Goal: Task Accomplishment & Management: Manage account settings

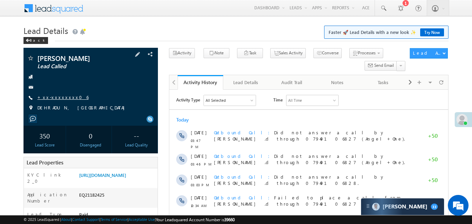
click at [52, 94] on link "+xx-xxxxxxxx06" at bounding box center [62, 97] width 51 height 6
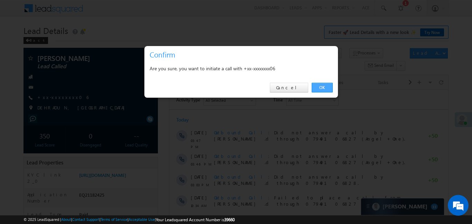
drag, startPoint x: 323, startPoint y: 84, endPoint x: 154, endPoint y: 18, distance: 181.4
click at [323, 84] on link "OK" at bounding box center [322, 88] width 21 height 10
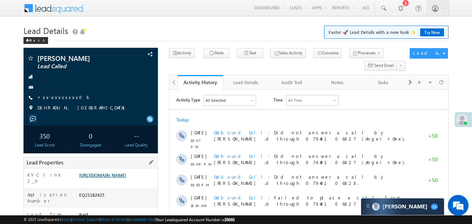
click at [122, 178] on link "https://angelbroking1-pk3em7sa.customui-test.leadsquared.com?leadId=38b77160-7a…" at bounding box center [102, 175] width 47 height 6
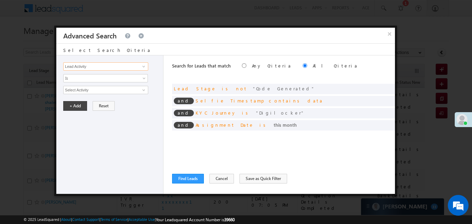
click at [135, 69] on input "Lead Activity" at bounding box center [105, 66] width 85 height 8
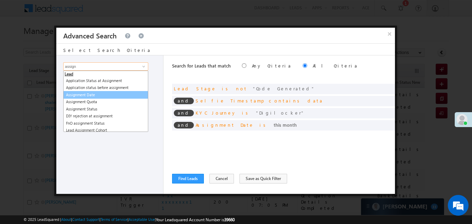
click at [83, 94] on link "Assignment Date" at bounding box center [105, 95] width 85 height 8
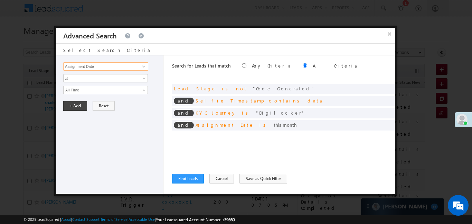
type input "Assignment Date"
click at [83, 90] on span "All Time" at bounding box center [101, 90] width 75 height 6
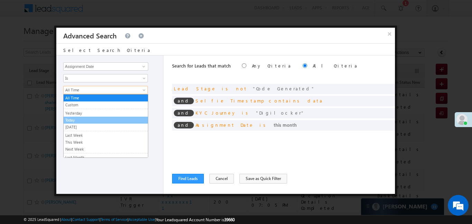
click at [77, 117] on link "Today" at bounding box center [106, 120] width 84 height 6
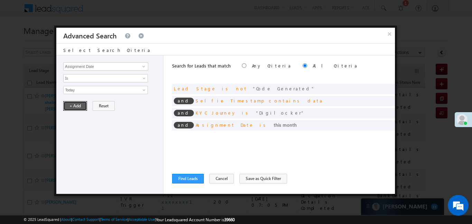
click at [83, 103] on button "+ Add" at bounding box center [75, 106] width 24 height 10
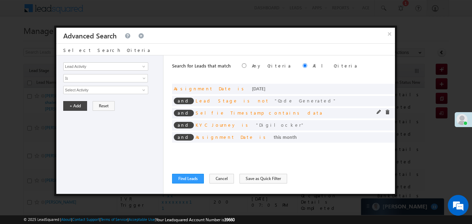
click at [0, 0] on span at bounding box center [0, 0] width 0 height 0
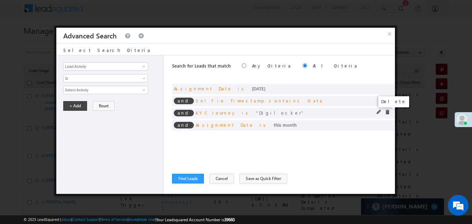
click at [388, 113] on span at bounding box center [387, 112] width 5 height 5
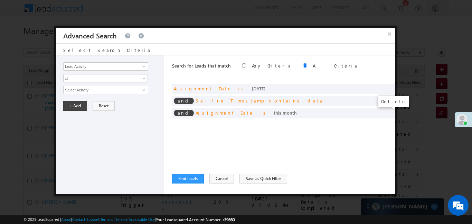
click at [0, 0] on span at bounding box center [0, 0] width 0 height 0
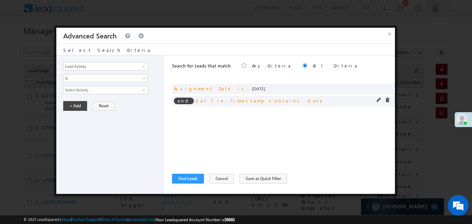
click at [388, 103] on div "and Selfie Timestamp contains data" at bounding box center [283, 101] width 223 height 10
click at [388, 99] on span at bounding box center [387, 99] width 5 height 5
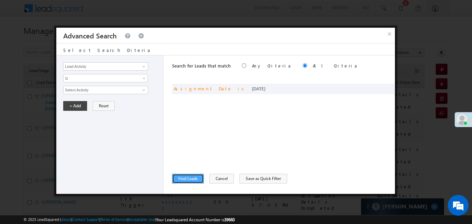
click at [189, 177] on button "Find Leads" at bounding box center [188, 178] width 32 height 10
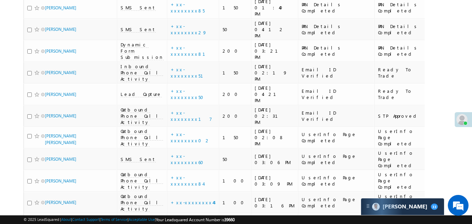
scroll to position [617, 0]
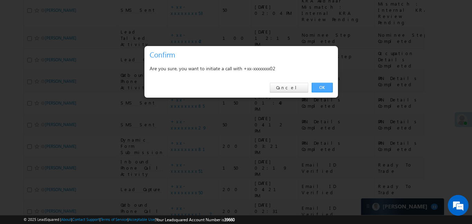
click at [324, 86] on link "OK" at bounding box center [322, 88] width 21 height 10
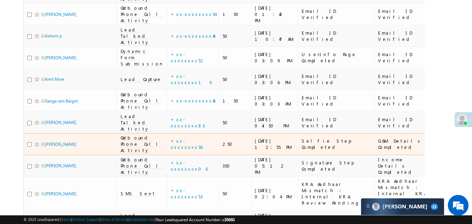
scroll to position [460, 0]
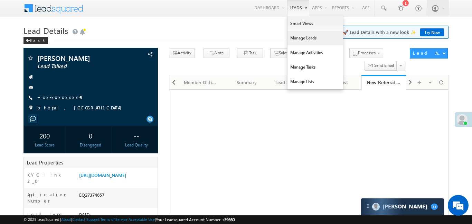
click at [309, 38] on link "Manage Leads" at bounding box center [314, 38] width 55 height 15
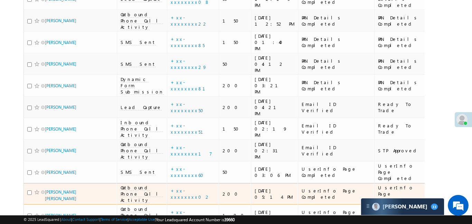
scroll to position [662, 0]
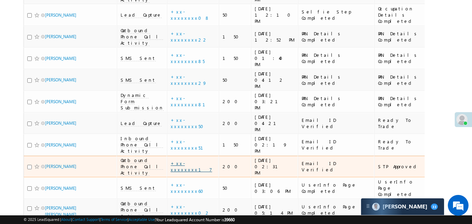
click at [178, 160] on link "+xx-xxxxxxxx17" at bounding box center [191, 166] width 41 height 12
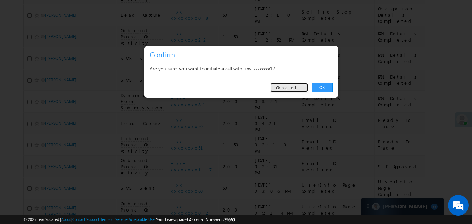
click at [297, 86] on link "Cancel" at bounding box center [289, 88] width 38 height 10
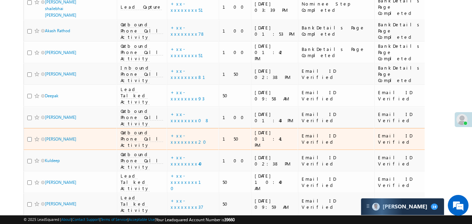
scroll to position [126, 0]
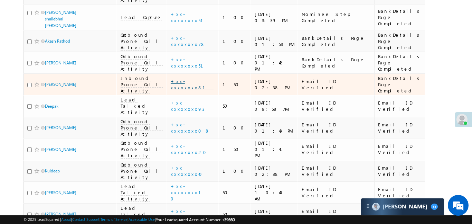
click at [173, 78] on link "+xx-xxxxxxxx81" at bounding box center [192, 84] width 43 height 12
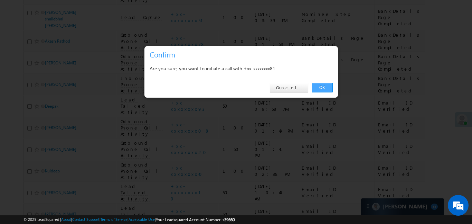
click at [327, 92] on link "OK" at bounding box center [322, 88] width 21 height 10
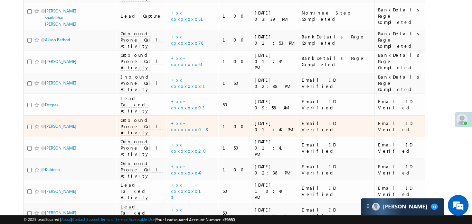
scroll to position [168, 0]
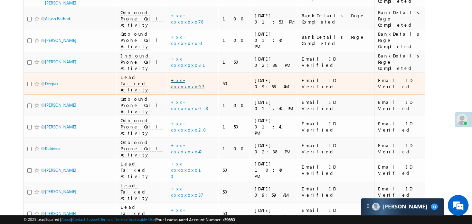
click at [172, 77] on link "+xx-xxxxxxxx93" at bounding box center [188, 83] width 34 height 12
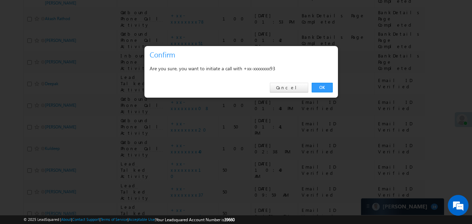
click at [172, 61] on div "Are you sure, you want to initiate a call with +xx-xxxxxxxx93" at bounding box center [240, 68] width 193 height 17
click at [329, 90] on link "OK" at bounding box center [322, 88] width 21 height 10
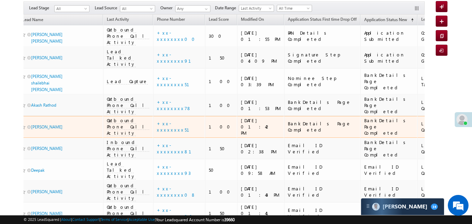
scroll to position [83, 0]
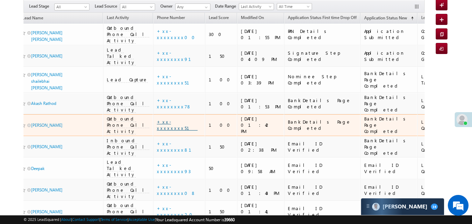
click at [158, 119] on link "+xx-xxxxxxxx51" at bounding box center [177, 125] width 41 height 12
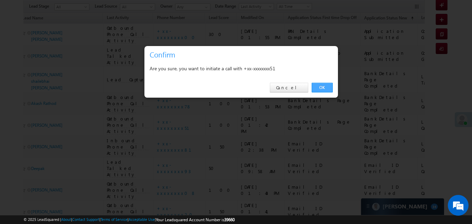
click at [325, 85] on link "OK" at bounding box center [322, 88] width 21 height 10
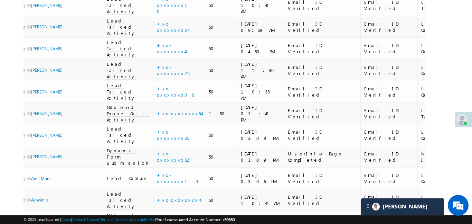
scroll to position [342, 0]
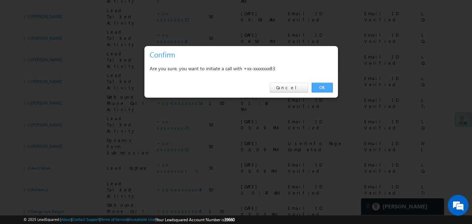
click at [329, 87] on link "OK" at bounding box center [322, 88] width 21 height 10
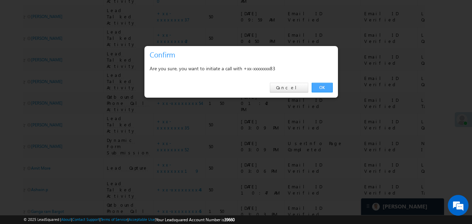
click at [319, 85] on link "OK" at bounding box center [322, 88] width 21 height 10
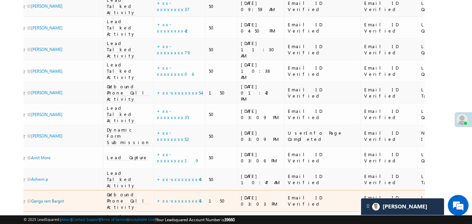
scroll to position [353, 0]
click at [162, 197] on link "+xx-xxxxxxxx45" at bounding box center [179, 200] width 45 height 6
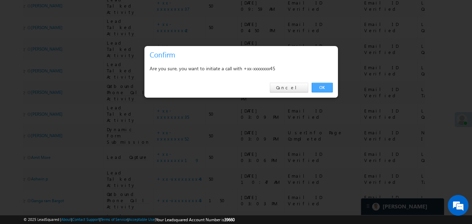
click at [324, 88] on link "OK" at bounding box center [322, 88] width 21 height 10
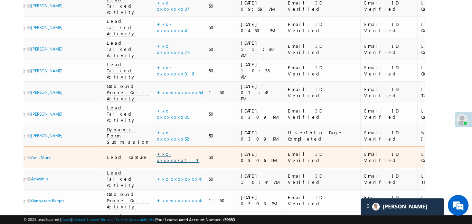
scroll to position [346, 0]
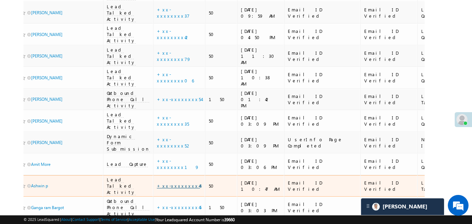
click at [158, 182] on link "+xx-xxxxxxxx44" at bounding box center [178, 185] width 43 height 6
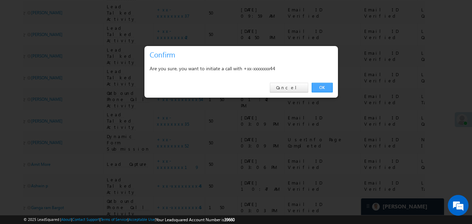
click at [321, 89] on link "OK" at bounding box center [322, 88] width 21 height 10
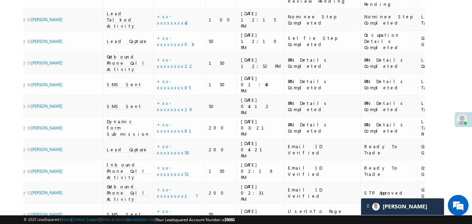
scroll to position [666, 0]
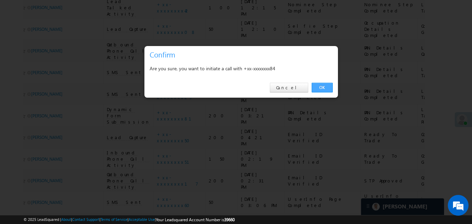
click at [318, 86] on link "OK" at bounding box center [322, 88] width 21 height 10
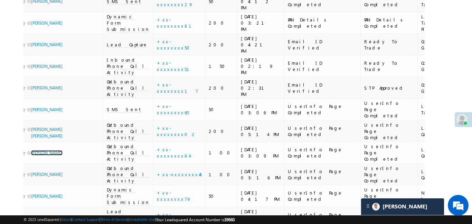
scroll to position [780, 0]
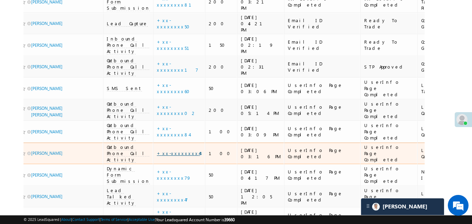
click at [157, 150] on link "+xx-xxxxxxxx44" at bounding box center [178, 153] width 43 height 6
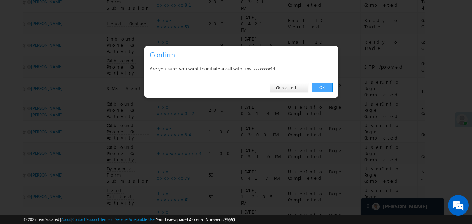
click at [322, 87] on link "OK" at bounding box center [322, 88] width 21 height 10
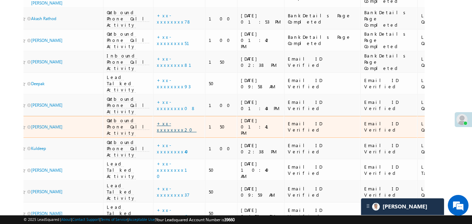
scroll to position [168, 0]
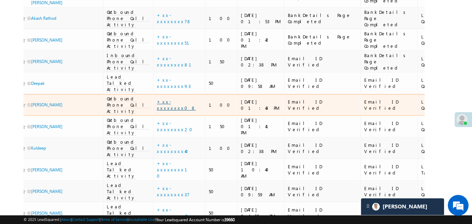
click at [157, 98] on link "+xx-xxxxxxxx08" at bounding box center [176, 104] width 39 height 12
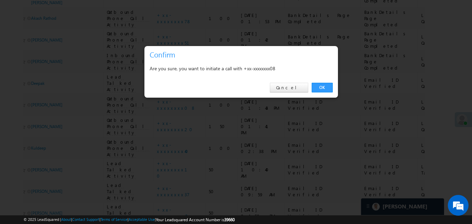
click at [314, 94] on div "OK Cancel" at bounding box center [240, 88] width 193 height 20
click at [319, 90] on link "OK" at bounding box center [322, 88] width 21 height 10
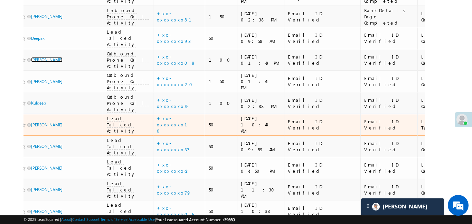
scroll to position [212, 0]
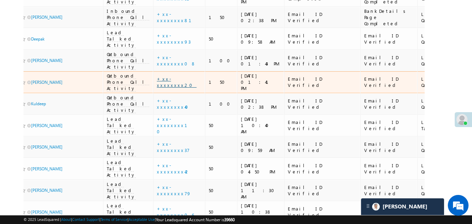
click at [157, 76] on link "+xx-xxxxxxxx20" at bounding box center [177, 82] width 40 height 12
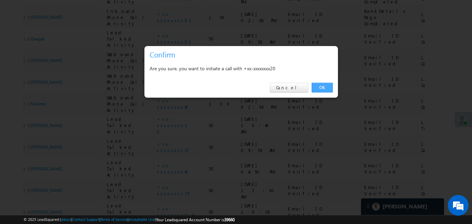
click at [323, 87] on link "OK" at bounding box center [322, 88] width 21 height 10
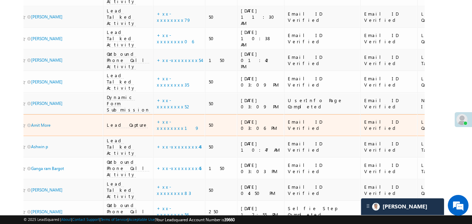
scroll to position [410, 0]
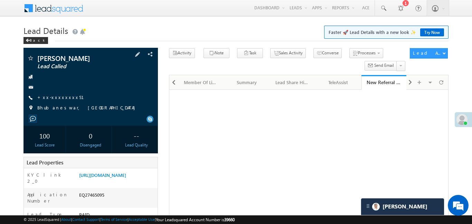
click at [54, 93] on div "[PERSON_NAME] Lead Called +xx-xxxxxxxx51" at bounding box center [90, 85] width 127 height 60
click at [55, 98] on link "+xx-xxxxxxxx51" at bounding box center [64, 97] width 55 height 6
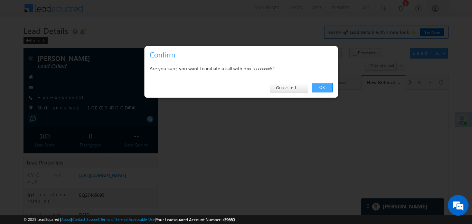
click at [319, 88] on link "OK" at bounding box center [322, 88] width 21 height 10
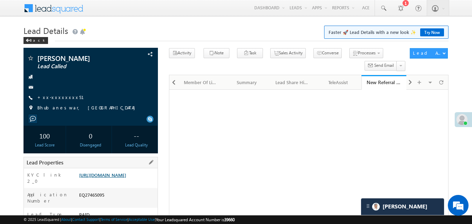
click at [122, 178] on link "https://angelbroking1-pk3em7sa.customui-test.leadsquared.com?leadId=61fd7238-88…" at bounding box center [102, 175] width 47 height 6
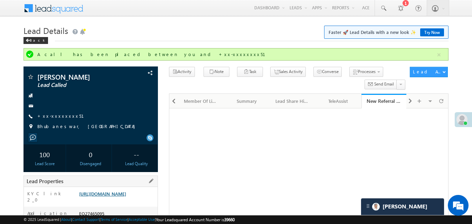
click at [126, 196] on link "https://angelbroking1-pk3em7sa.customui-test.leadsquared.com?leadId=61fd7238-88…" at bounding box center [102, 193] width 47 height 6
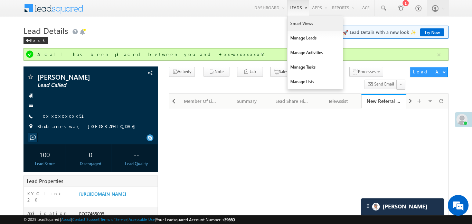
click at [298, 30] on link "Smart Views" at bounding box center [314, 23] width 55 height 15
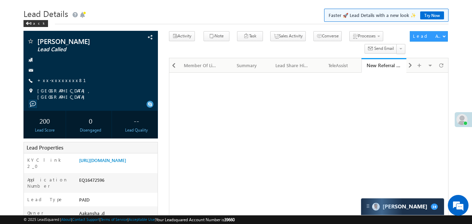
scroll to position [55, 0]
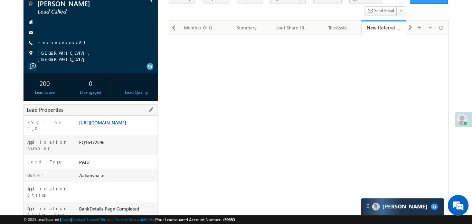
click at [124, 124] on link "[URL][DOMAIN_NAME]" at bounding box center [102, 122] width 47 height 6
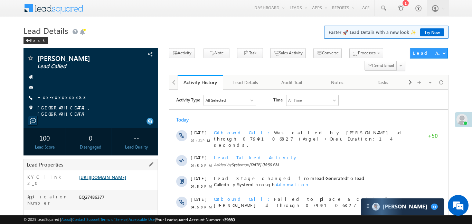
scroll to position [60, 0]
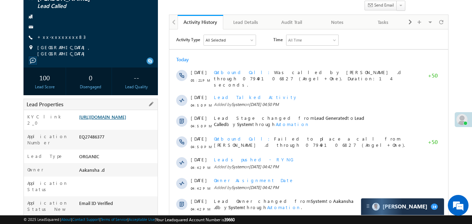
click at [125, 120] on link "https://angelbroking1-pk3em7sa.customui-test.leadsquared.com?leadId=4622c7f6-98…" at bounding box center [102, 117] width 47 height 6
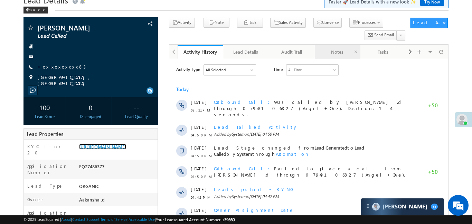
scroll to position [30, 0]
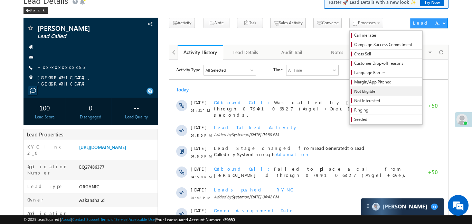
click at [354, 91] on span "Not Eligible" at bounding box center [387, 91] width 66 height 6
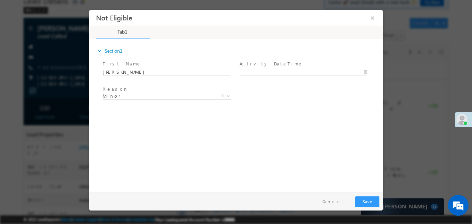
scroll to position [0, 0]
type input "20/08/25 5:22 PM"
click at [273, 75] on body "Not Eligible ×" at bounding box center [236, 98] width 294 height 179
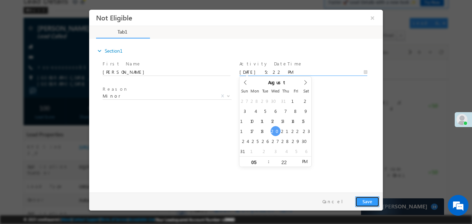
click at [372, 199] on button "Save" at bounding box center [367, 201] width 24 height 11
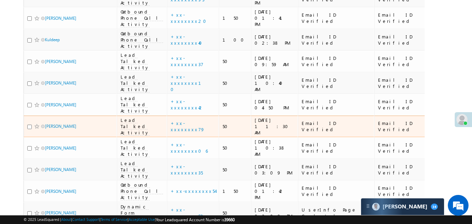
scroll to position [220, 0]
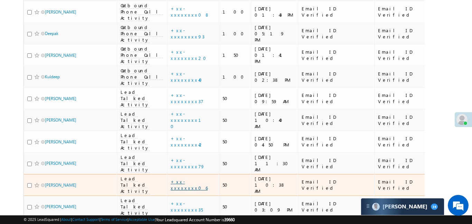
click at [171, 178] on link "+xx-xxxxxxxx06" at bounding box center [189, 184] width 37 height 12
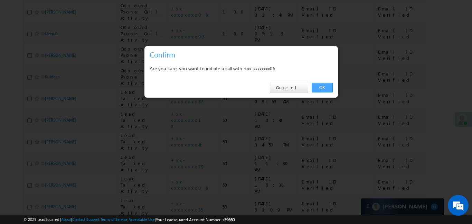
click at [323, 88] on link "OK" at bounding box center [322, 88] width 21 height 10
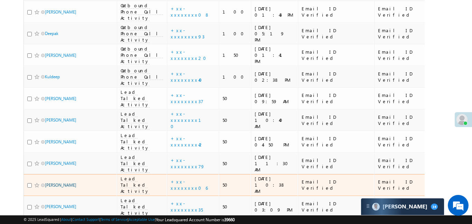
scroll to position [239, 0]
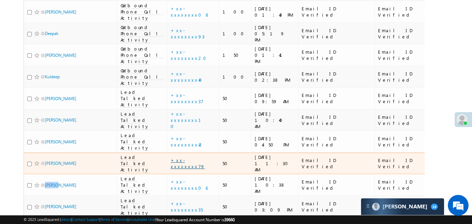
click at [178, 157] on link "+xx-xxxxxxxx79" at bounding box center [188, 163] width 34 height 12
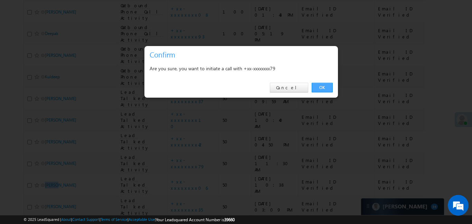
click at [322, 87] on link "OK" at bounding box center [322, 88] width 21 height 10
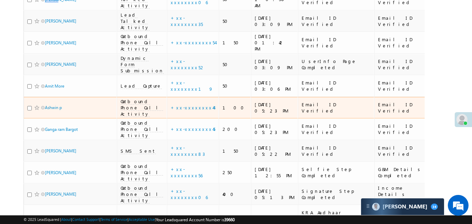
scroll to position [363, 0]
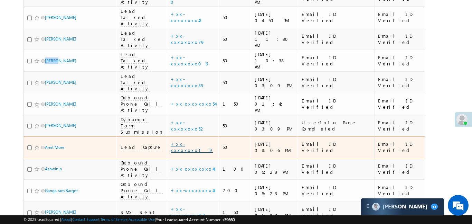
click at [172, 141] on link "+xx-xxxxxxxx19" at bounding box center [192, 147] width 42 height 12
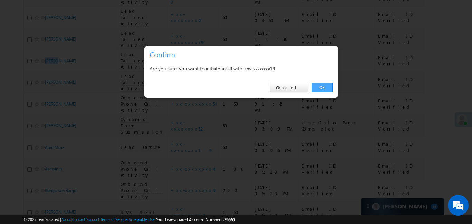
click at [324, 88] on link "OK" at bounding box center [322, 88] width 21 height 10
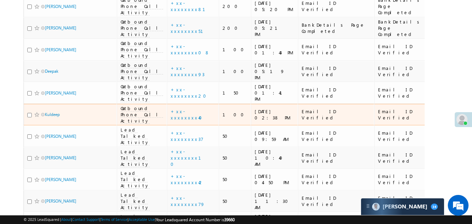
scroll to position [219, 0]
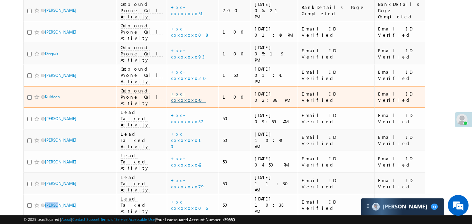
click at [171, 91] on link "+xx-xxxxxxxx40" at bounding box center [189, 97] width 36 height 12
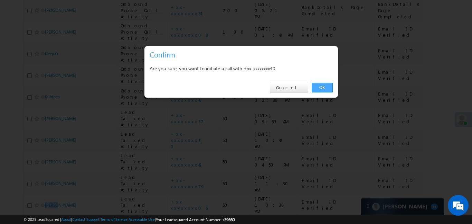
click at [316, 83] on link "OK" at bounding box center [322, 88] width 21 height 10
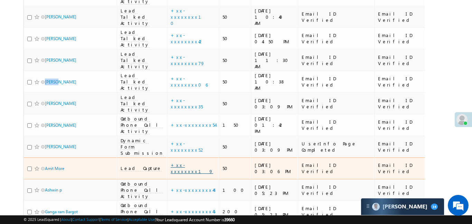
scroll to position [350, 0]
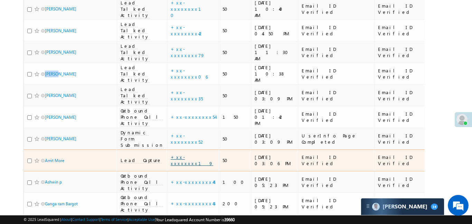
click at [171, 154] on link "+xx-xxxxxxxx19" at bounding box center [192, 160] width 42 height 12
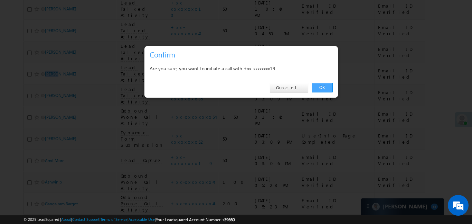
click at [327, 88] on link "OK" at bounding box center [322, 88] width 21 height 10
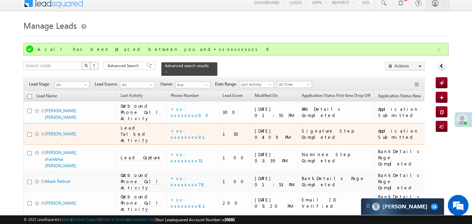
scroll to position [0, 0]
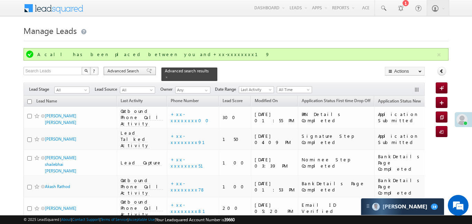
click at [139, 70] on span "Advanced Search" at bounding box center [124, 71] width 34 height 6
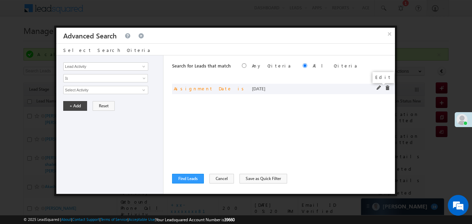
click at [378, 87] on span at bounding box center [379, 87] width 5 height 5
click at [89, 90] on span "Today" at bounding box center [101, 90] width 75 height 6
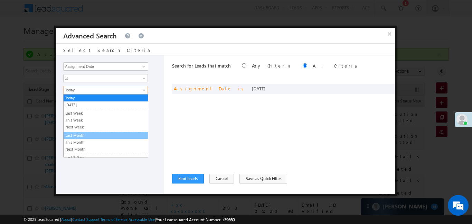
scroll to position [23, 0]
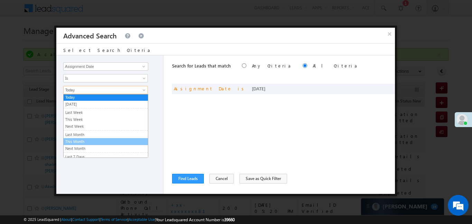
click at [95, 141] on link "This Month" at bounding box center [106, 141] width 84 height 6
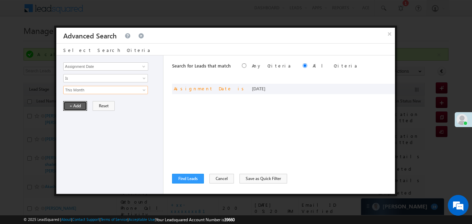
click at [77, 109] on button "+ Add" at bounding box center [75, 106] width 24 height 10
click at [189, 179] on button "Find Leads" at bounding box center [188, 178] width 32 height 10
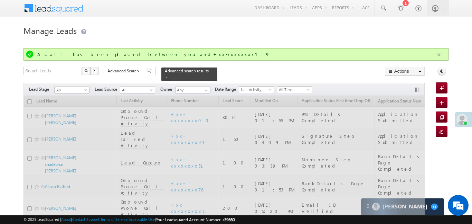
click at [442, 54] on button "button" at bounding box center [439, 54] width 9 height 9
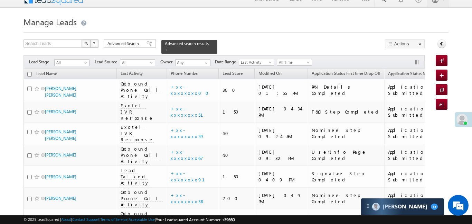
scroll to position [1, 0]
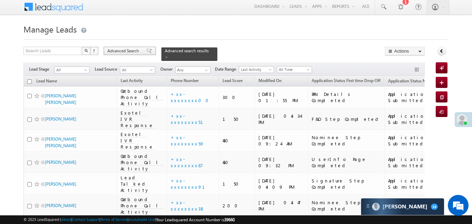
click at [148, 49] on span at bounding box center [149, 50] width 6 height 5
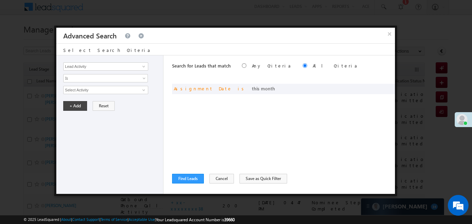
scroll to position [0, 0]
click at [116, 66] on input "Lead Activity" at bounding box center [105, 66] width 85 height 8
click at [119, 76] on li "Lead" at bounding box center [106, 74] width 84 height 6
click at [88, 80] on link "Lead Stage" at bounding box center [105, 81] width 85 height 8
type input "Lead Stage"
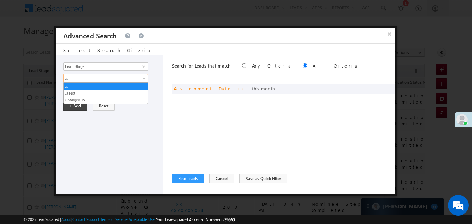
click at [76, 81] on link "Is" at bounding box center [105, 78] width 85 height 8
click at [79, 92] on link "Is Not" at bounding box center [106, 93] width 84 height 6
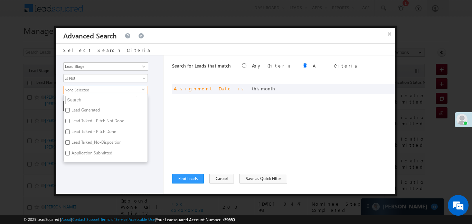
click at [78, 90] on span "None Selected" at bounding box center [103, 90] width 78 height 8
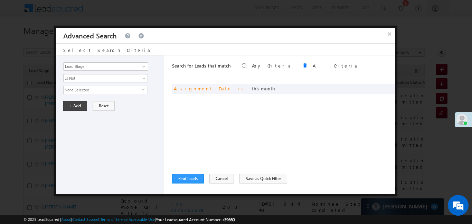
click at [78, 90] on span "None Selected" at bounding box center [103, 90] width 78 height 8
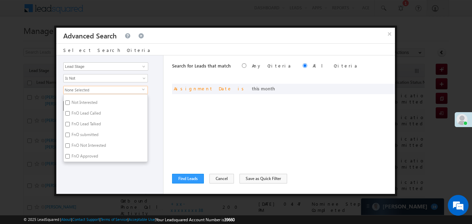
scroll to position [96, 0]
click at [68, 123] on input "Not Interested" at bounding box center [67, 121] width 4 height 4
checkbox input "true"
click at [77, 169] on div "Lead Activity Task Sales Group Prospect Id WA Last Message Timestamp 4th Day Di…" at bounding box center [109, 124] width 107 height 138
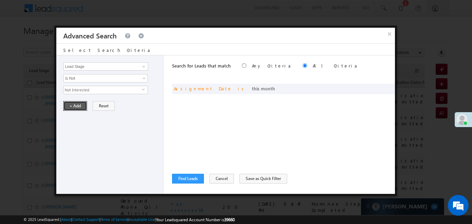
click at [75, 103] on button "+ Add" at bounding box center [75, 106] width 24 height 10
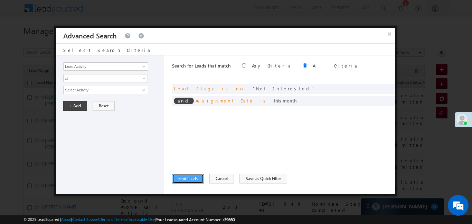
click at [189, 174] on button "Find Leads" at bounding box center [188, 178] width 32 height 10
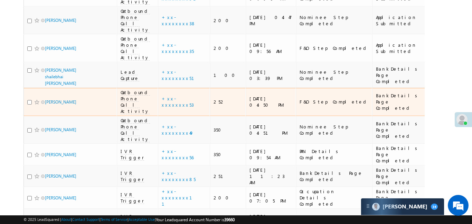
scroll to position [165, 0]
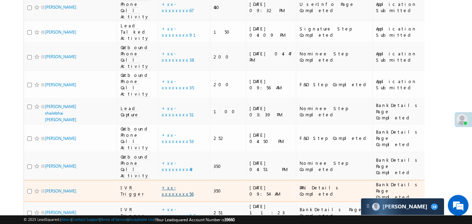
click at [165, 184] on link "+xx-xxxxxxxx56" at bounding box center [178, 190] width 32 height 12
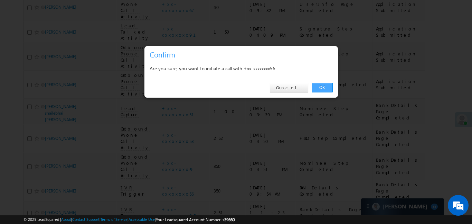
click at [325, 87] on link "OK" at bounding box center [322, 88] width 21 height 10
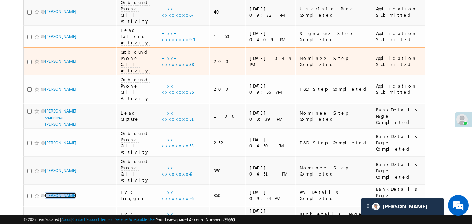
scroll to position [258, 0]
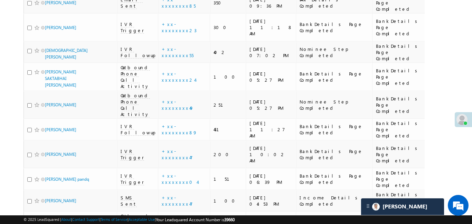
scroll to position [843, 0]
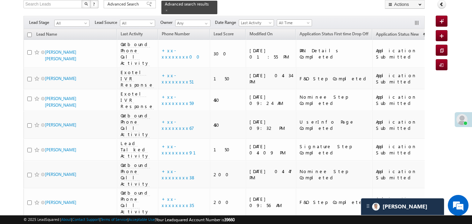
scroll to position [7, 0]
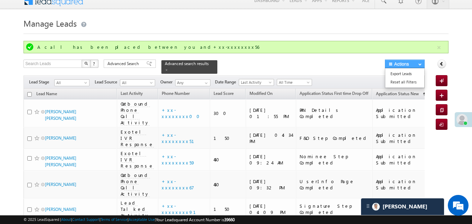
click at [436, 46] on button "button" at bounding box center [439, 47] width 9 height 9
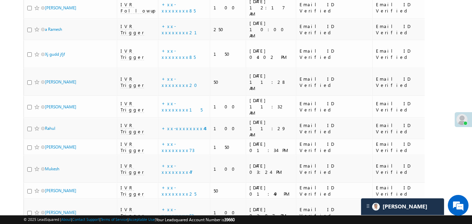
scroll to position [3835, 0]
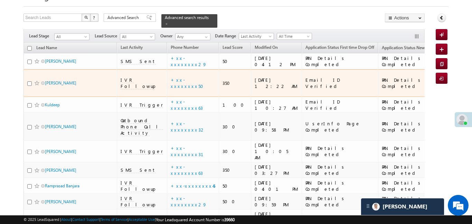
scroll to position [0, 0]
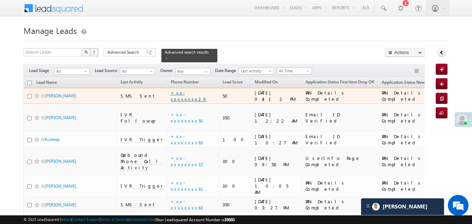
click at [171, 91] on link "+xx-xxxxxxxx29" at bounding box center [189, 95] width 36 height 12
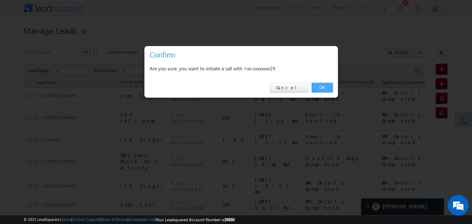
click at [315, 88] on link "OK" at bounding box center [322, 88] width 21 height 10
click at [315, 89] on div "PAN Details Completed" at bounding box center [339, 95] width 69 height 12
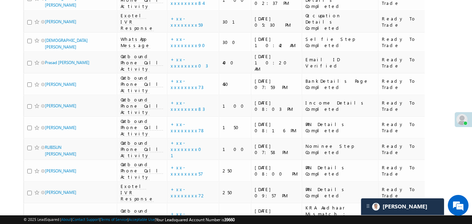
scroll to position [3303, 0]
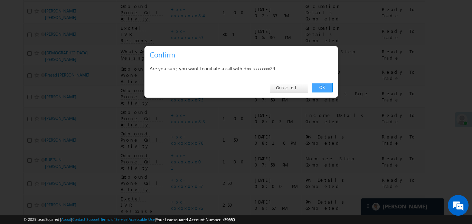
click at [325, 87] on link "OK" at bounding box center [322, 88] width 21 height 10
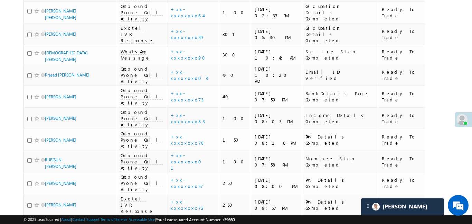
scroll to position [0, 501]
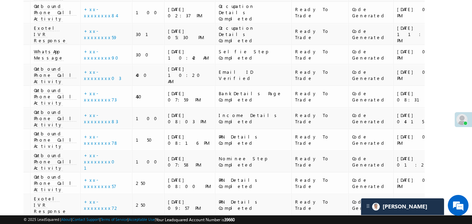
scroll to position [0, 0]
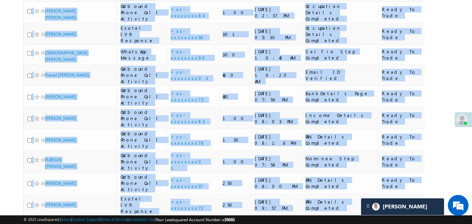
drag, startPoint x: 140, startPoint y: 24, endPoint x: 0, endPoint y: 30, distance: 140.1
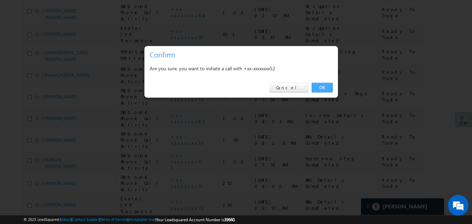
click at [321, 88] on link "OK" at bounding box center [322, 88] width 21 height 10
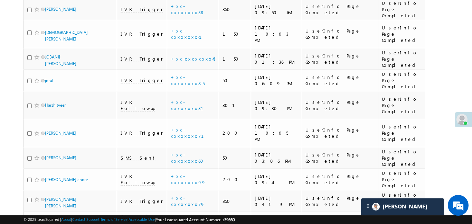
scroll to position [3829, 0]
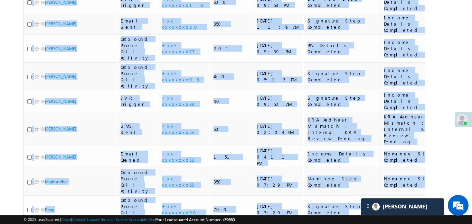
scroll to position [3449, 0]
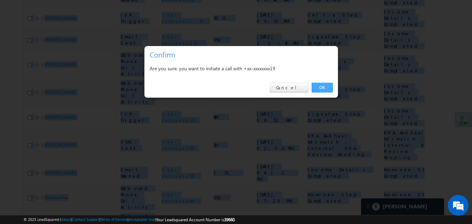
click at [321, 89] on link "OK" at bounding box center [322, 88] width 21 height 10
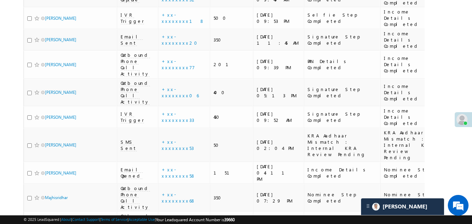
scroll to position [3475, 0]
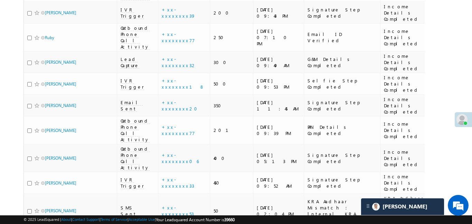
scroll to position [3401, 0]
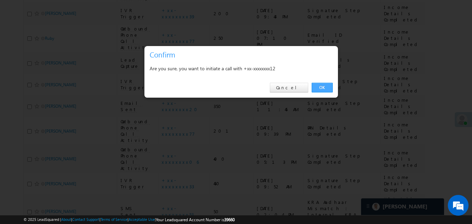
click at [314, 89] on link "OK" at bounding box center [322, 88] width 21 height 10
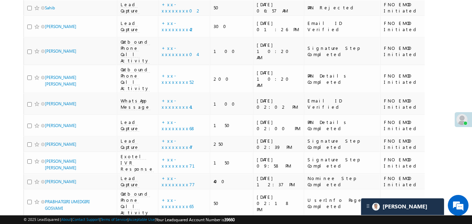
scroll to position [2859, 0]
drag, startPoint x: 50, startPoint y: 111, endPoint x: 326, endPoint y: 61, distance: 280.5
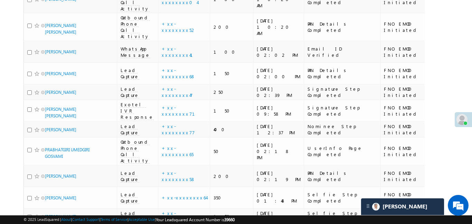
scroll to position [2911, 0]
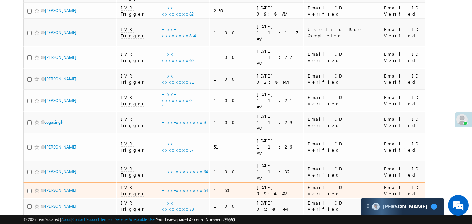
scroll to position [0, 0]
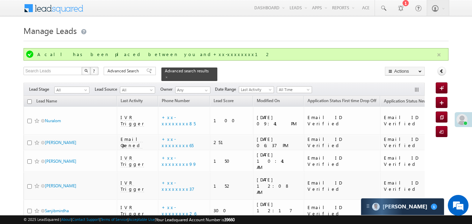
click at [439, 55] on button "button" at bounding box center [439, 54] width 9 height 9
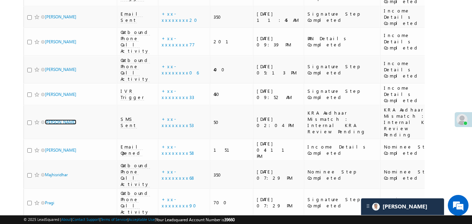
scroll to position [3494, 0]
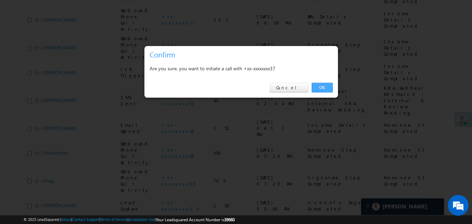
click at [332, 83] on link "OK" at bounding box center [322, 88] width 21 height 10
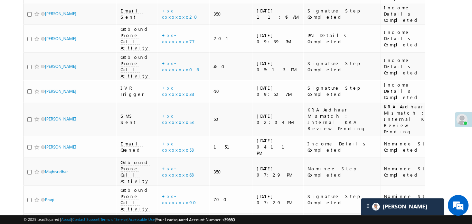
scroll to position [3512, 0]
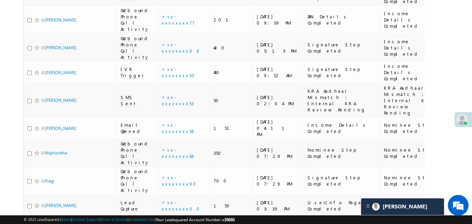
drag, startPoint x: 430, startPoint y: 21, endPoint x: 426, endPoint y: 3, distance: 18.9
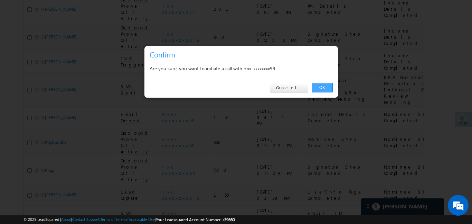
click at [325, 89] on link "OK" at bounding box center [322, 88] width 21 height 10
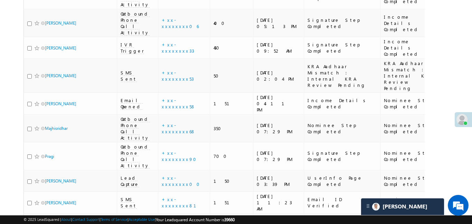
scroll to position [3537, 0]
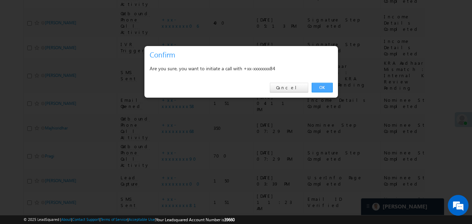
click at [325, 89] on link "OK" at bounding box center [322, 88] width 21 height 10
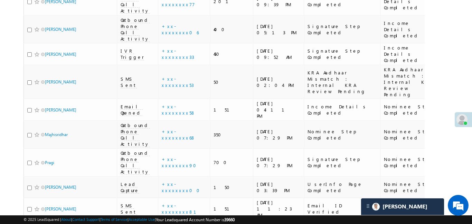
scroll to position [3530, 0]
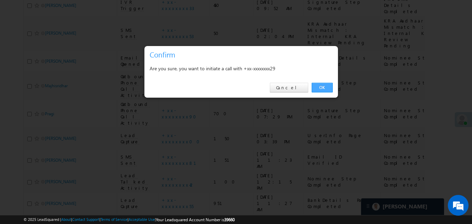
click at [326, 86] on link "OK" at bounding box center [322, 88] width 21 height 10
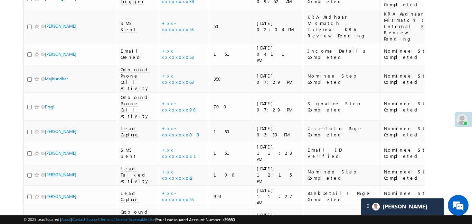
scroll to position [3590, 0]
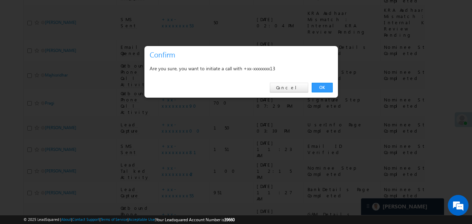
click at [327, 92] on div "OK Cancel" at bounding box center [240, 88] width 193 height 20
click at [324, 85] on link "OK" at bounding box center [322, 88] width 21 height 10
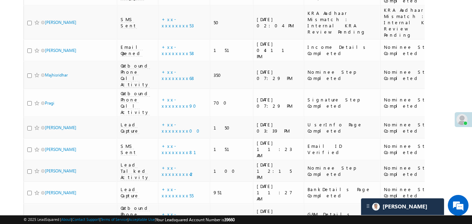
scroll to position [3613, 0]
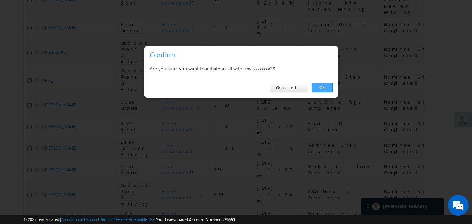
click at [325, 86] on link "OK" at bounding box center [322, 88] width 21 height 10
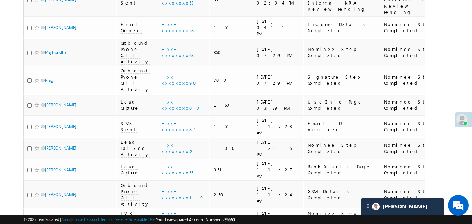
scroll to position [3620, 0]
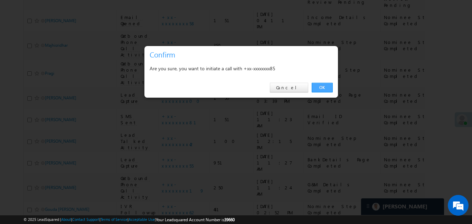
click at [321, 89] on link "OK" at bounding box center [322, 88] width 21 height 10
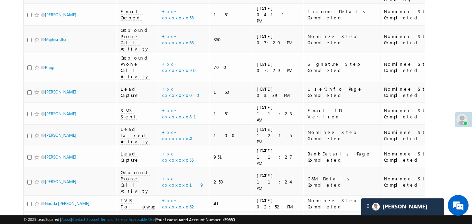
scroll to position [3629, 0]
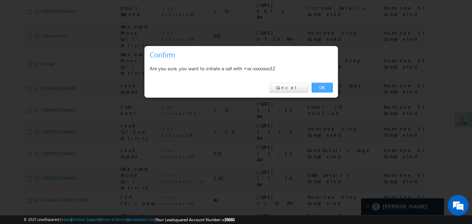
click at [321, 86] on link "OK" at bounding box center [322, 88] width 21 height 10
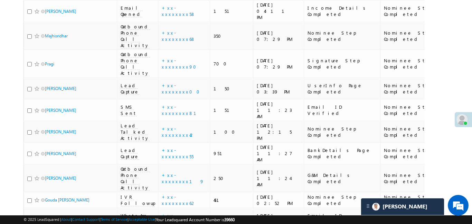
scroll to position [3626, 0]
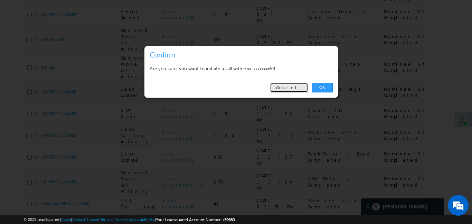
click at [295, 87] on link "Cancel" at bounding box center [289, 88] width 38 height 10
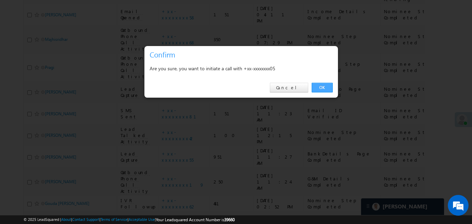
click at [322, 89] on link "OK" at bounding box center [322, 88] width 21 height 10
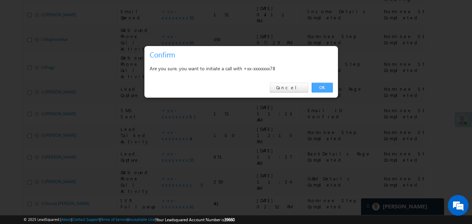
click at [326, 87] on link "OK" at bounding box center [322, 88] width 21 height 10
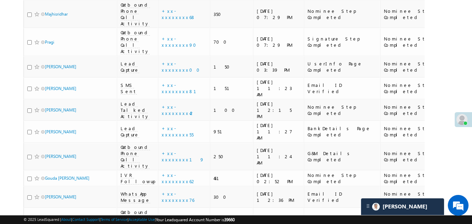
scroll to position [3705, 0]
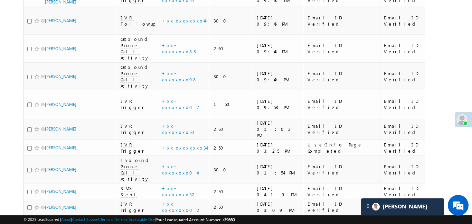
scroll to position [2145, 0]
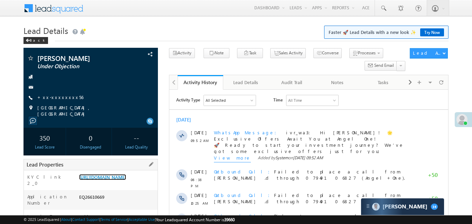
click at [119, 174] on link "[URL][DOMAIN_NAME]" at bounding box center [102, 177] width 47 height 6
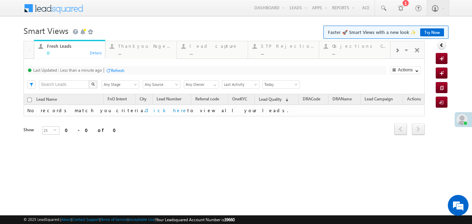
click at [393, 52] on div at bounding box center [396, 50] width 13 height 16
click at [377, 52] on div "..." at bounding box center [359, 52] width 54 height 5
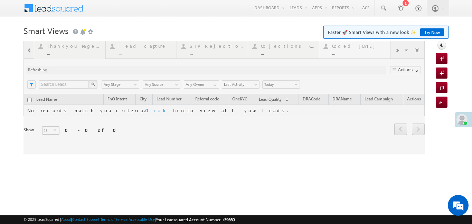
click at [377, 52] on div at bounding box center [223, 97] width 401 height 113
drag, startPoint x: 377, startPoint y: 52, endPoint x: 383, endPoint y: 6, distance: 46.4
click at [377, 50] on div at bounding box center [223, 97] width 401 height 113
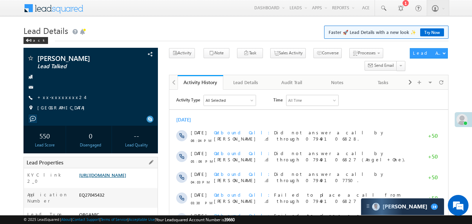
click at [126, 178] on link "https://angelbroking1-pk3em7sa.customui-test.leadsquared.com?leadId=3002e00f-6d…" at bounding box center [102, 175] width 47 height 6
click at [59, 97] on link "+xx-xxxxxxxx24" at bounding box center [60, 97] width 47 height 6
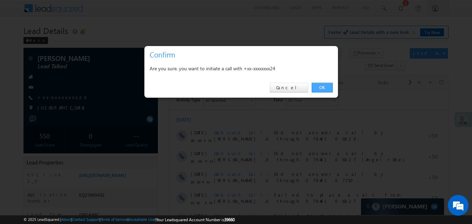
click at [327, 86] on link "OK" at bounding box center [322, 88] width 21 height 10
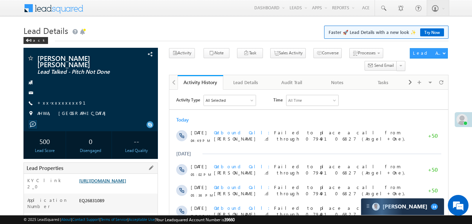
click at [121, 183] on link "[URL][DOMAIN_NAME]" at bounding box center [102, 180] width 47 height 6
click at [126, 183] on link "[URL][DOMAIN_NAME]" at bounding box center [102, 180] width 47 height 6
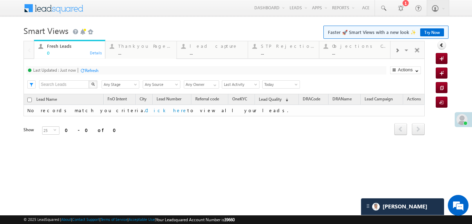
click at [400, 50] on div at bounding box center [396, 50] width 13 height 16
click at [366, 46] on div "Coded [DATE]" at bounding box center [359, 46] width 54 height 6
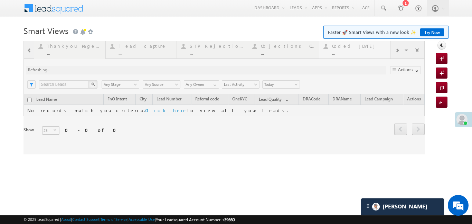
click at [366, 46] on div at bounding box center [223, 97] width 401 height 113
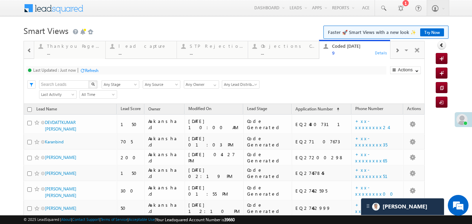
click at [28, 50] on span at bounding box center [29, 51] width 5 height 6
click at [28, 50] on div at bounding box center [29, 49] width 10 height 17
click at [59, 43] on div "Fresh Leads" at bounding box center [74, 46] width 54 height 6
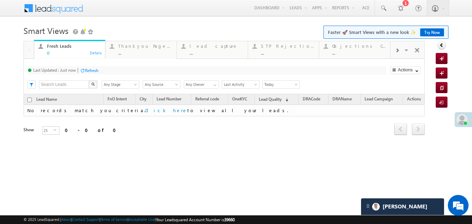
click at [59, 43] on div "Fresh Leads" at bounding box center [74, 46] width 54 height 6
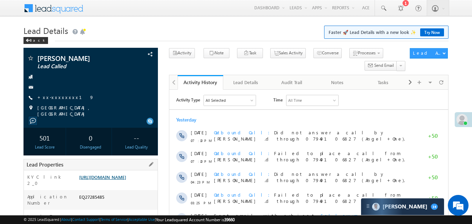
click at [126, 175] on link "[URL][DOMAIN_NAME]" at bounding box center [102, 177] width 47 height 6
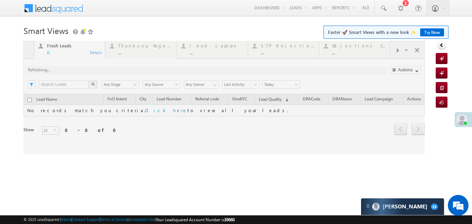
scroll to position [0, 285]
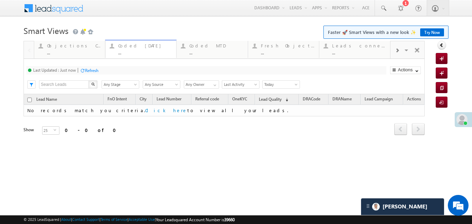
click at [158, 45] on div "Coded [DATE]" at bounding box center [145, 46] width 54 height 6
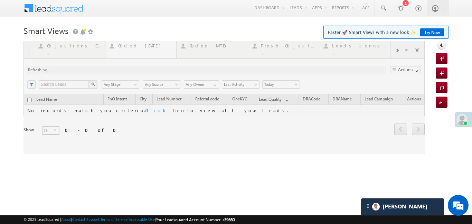
click at [158, 45] on div at bounding box center [223, 97] width 401 height 113
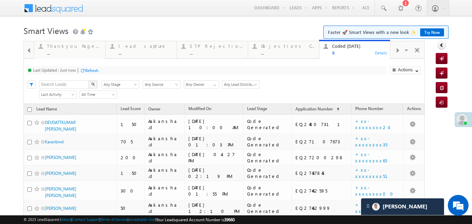
scroll to position [0, 0]
click at [119, 54] on div "..." at bounding box center [146, 52] width 54 height 5
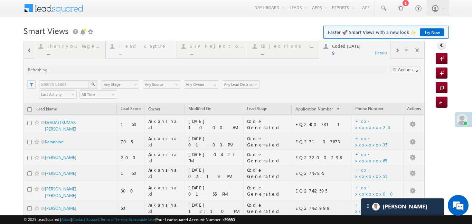
click at [119, 54] on div at bounding box center [223, 171] width 401 height 260
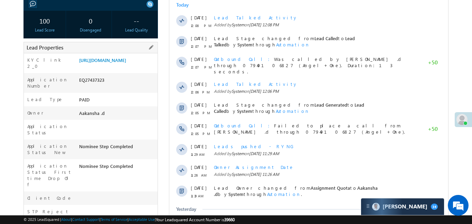
drag, startPoint x: 78, startPoint y: 60, endPoint x: 107, endPoint y: 80, distance: 35.4
click at [107, 66] on div "https://angelbroking1-pk3em7sa.customui-test.leadsquared.com?leadId=20ebba47-a3…" at bounding box center [117, 62] width 80 height 10
drag, startPoint x: 72, startPoint y: 69, endPoint x: 75, endPoint y: 61, distance: 8.2
click at [72, 69] on div "KYC link 2_0 https://angelbroking1-pk3em7sa.customui-test.leadsquared.com?leadI…" at bounding box center [91, 63] width 134 height 20
drag, startPoint x: 78, startPoint y: 60, endPoint x: 105, endPoint y: 82, distance: 34.4
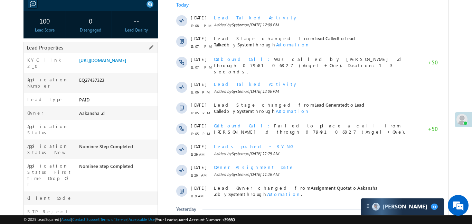
click at [105, 66] on div "https://angelbroking1-pk3em7sa.customui-test.leadsquared.com?leadId=20ebba47-a3…" at bounding box center [117, 62] width 80 height 10
copy link "https://angelbroking1-pk3em7sa.customui-test.leadsquared.com?leadId=20ebba47-a3…"
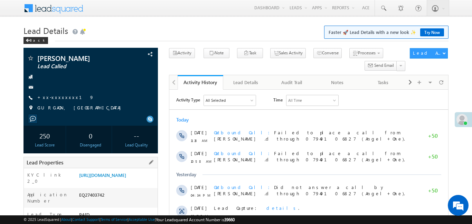
scroll to position [98, 0]
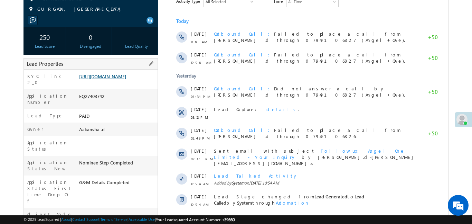
click at [126, 79] on link "[URL][DOMAIN_NAME]" at bounding box center [102, 76] width 47 height 6
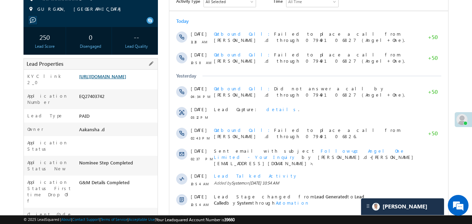
scroll to position [0, 0]
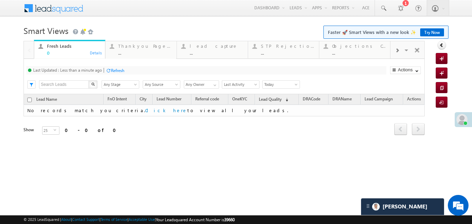
click at [399, 51] on div at bounding box center [396, 50] width 13 height 16
click at [343, 51] on div "..." at bounding box center [359, 52] width 54 height 5
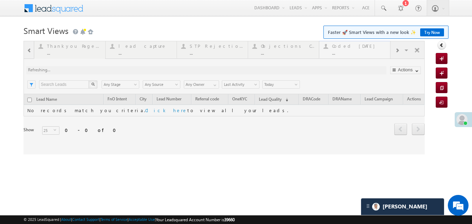
click at [343, 51] on div at bounding box center [223, 97] width 401 height 113
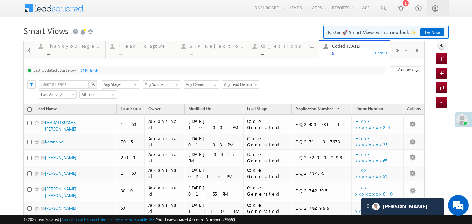
click at [27, 47] on div at bounding box center [29, 50] width 9 height 16
click at [27, 47] on div at bounding box center [29, 49] width 10 height 17
click at [66, 53] on div "0" at bounding box center [74, 52] width 54 height 5
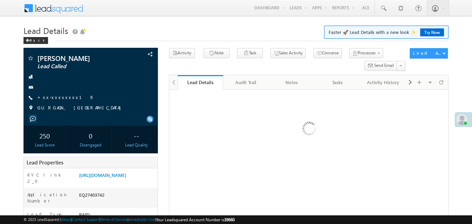
click at [126, 178] on link "[URL][DOMAIN_NAME]" at bounding box center [102, 175] width 47 height 6
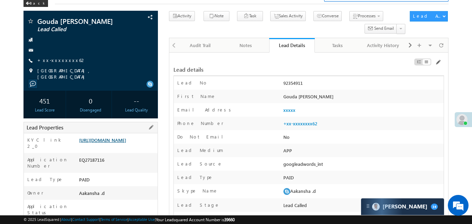
click at [120, 141] on link "https://angelbroking1-pk3em7sa.customui-test.leadsquared.com?leadId=148e086a-4e…" at bounding box center [102, 140] width 47 height 6
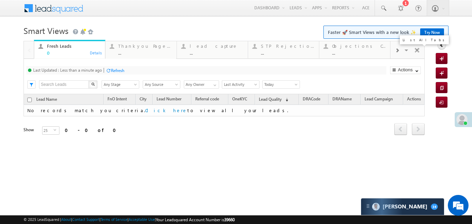
click at [405, 49] on span at bounding box center [407, 51] width 7 height 15
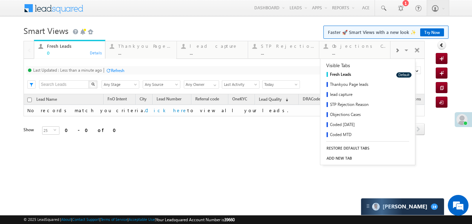
click at [396, 50] on span at bounding box center [397, 51] width 4 height 6
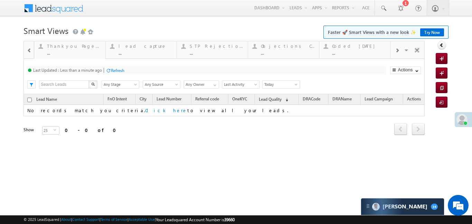
click at [346, 47] on div "Coded [DATE]" at bounding box center [359, 46] width 54 height 6
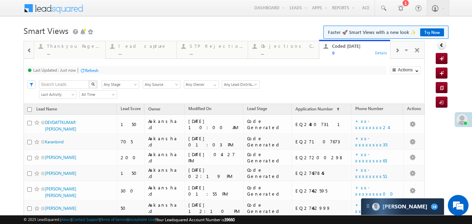
click at [29, 53] on span at bounding box center [29, 51] width 5 height 6
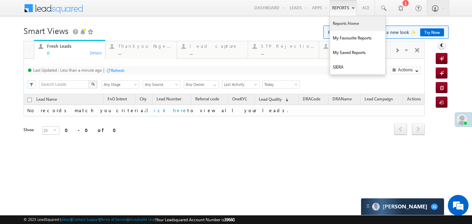
click at [347, 27] on link "Reports Home" at bounding box center [357, 23] width 55 height 15
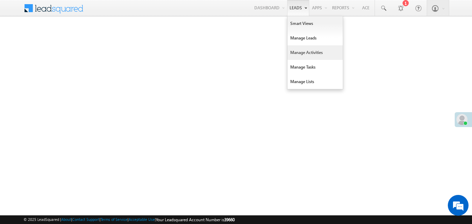
click at [315, 56] on link "Manage Activities" at bounding box center [314, 52] width 55 height 15
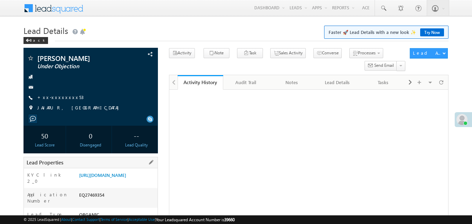
scroll to position [126, 0]
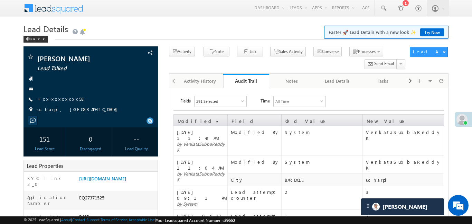
scroll to position [2, 0]
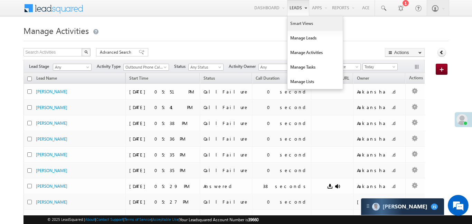
click at [295, 26] on link "Smart Views" at bounding box center [314, 23] width 55 height 15
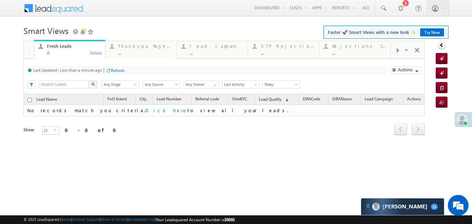
click at [397, 47] on div at bounding box center [396, 50] width 13 height 16
click at [359, 48] on div "Coded Today" at bounding box center [359, 46] width 54 height 6
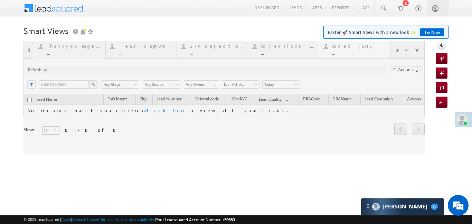
click at [359, 48] on div at bounding box center [223, 97] width 401 height 113
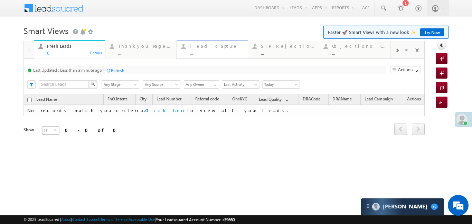
click at [222, 52] on div "..." at bounding box center [217, 52] width 54 height 5
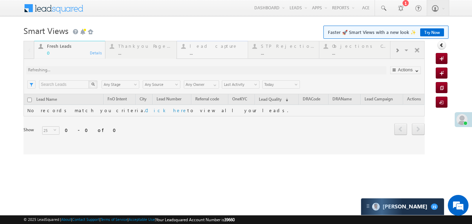
click at [222, 52] on div at bounding box center [223, 97] width 401 height 113
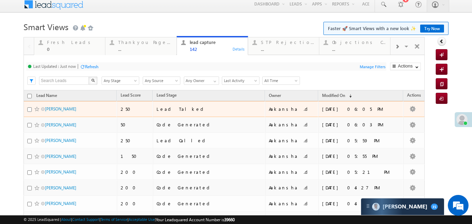
scroll to position [7, 0]
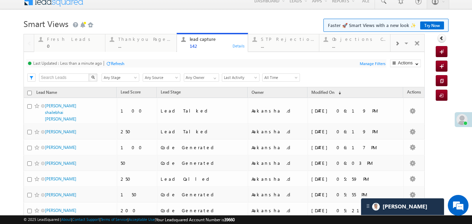
click at [394, 42] on div at bounding box center [396, 43] width 13 height 16
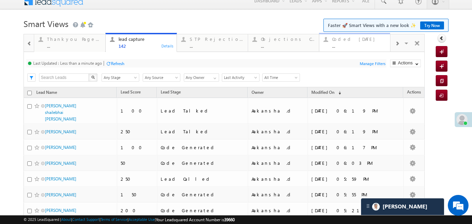
click at [344, 45] on div "..." at bounding box center [359, 45] width 54 height 5
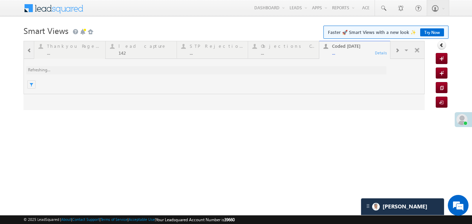
scroll to position [0, 0]
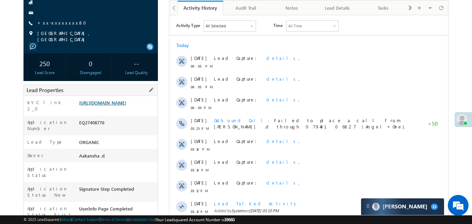
click at [123, 101] on link "[URL][DOMAIN_NAME]" at bounding box center [102, 103] width 47 height 6
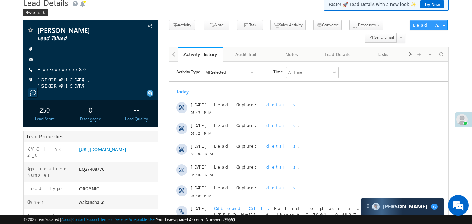
scroll to position [30, 0]
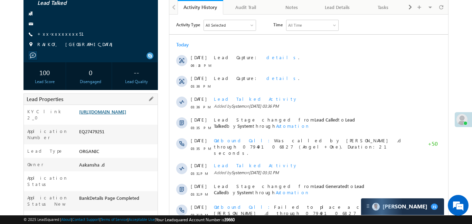
click at [121, 108] on link "[URL][DOMAIN_NAME]" at bounding box center [102, 111] width 47 height 6
click at [126, 110] on link "[URL][DOMAIN_NAME]" at bounding box center [102, 111] width 47 height 6
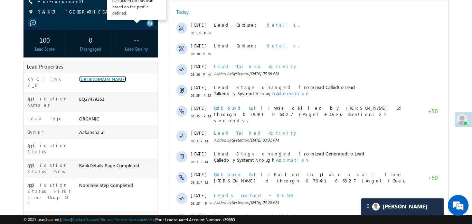
scroll to position [186, 0]
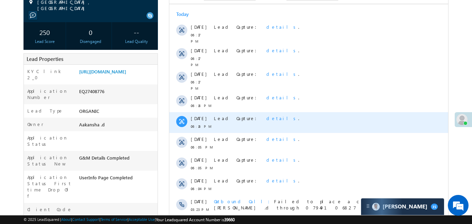
scroll to position [111, 0]
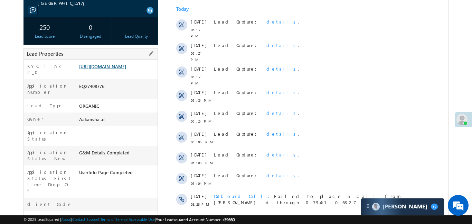
click at [126, 69] on link "https://angelbroking1-pk3em7sa.customui-test.leadsquared.com?leadId=037ae236-b7…" at bounding box center [102, 66] width 47 height 6
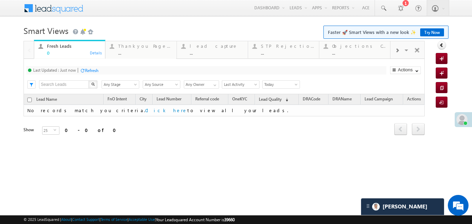
click at [398, 50] on span at bounding box center [397, 51] width 4 height 6
click at [361, 51] on div "..." at bounding box center [359, 52] width 54 height 5
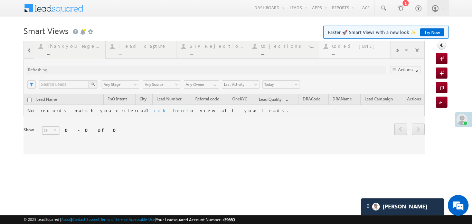
click at [361, 51] on div at bounding box center [223, 97] width 401 height 113
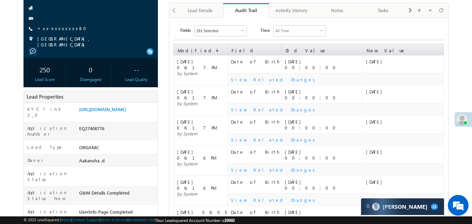
scroll to position [55, 0]
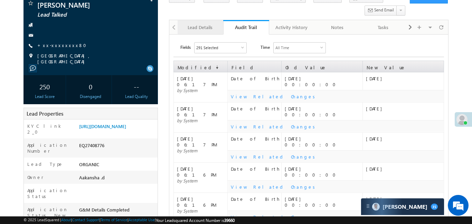
click at [192, 30] on div "Lead Details" at bounding box center [200, 27] width 34 height 8
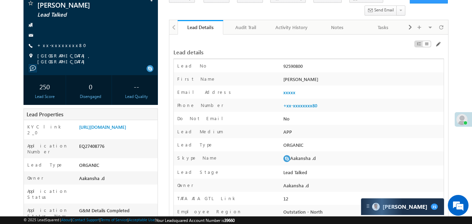
scroll to position [0, 0]
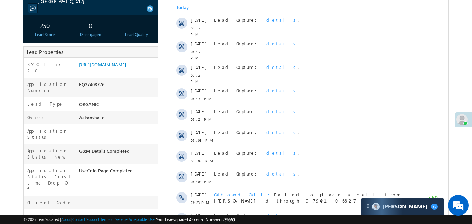
scroll to position [115, 0]
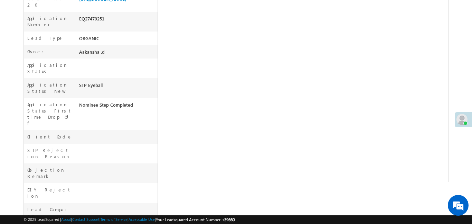
scroll to position [42, 0]
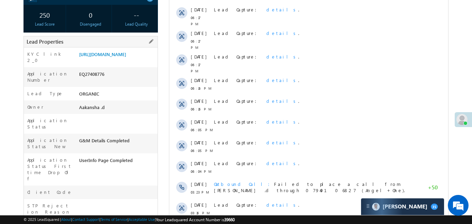
scroll to position [122, 0]
click at [130, 48] on div "KYC link 2_0 https://angelbroking1-pk3em7sa.customui-test.leadsquared.com?leadI…" at bounding box center [91, 58] width 134 height 20
click at [126, 58] on link "https://angelbroking1-pk3em7sa.customui-test.leadsquared.com?leadId=037ae236-b7…" at bounding box center [102, 55] width 47 height 6
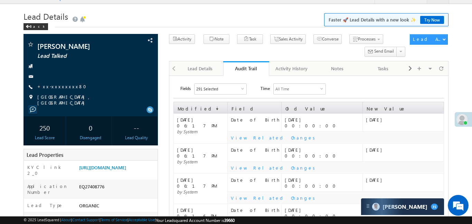
scroll to position [13, 0]
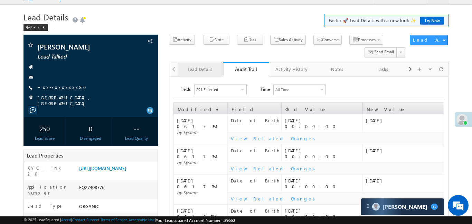
click at [201, 71] on div "Lead Details" at bounding box center [200, 69] width 34 height 8
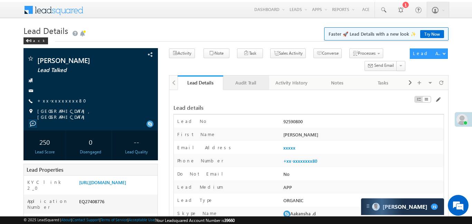
scroll to position [0, 0]
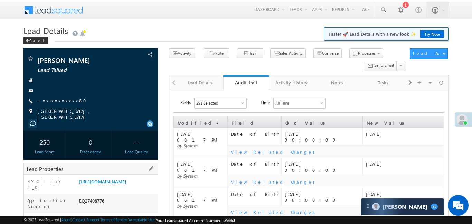
click at [109, 188] on div "[URL][DOMAIN_NAME]" at bounding box center [117, 183] width 80 height 10
click at [112, 184] on link "[URL][DOMAIN_NAME]" at bounding box center [102, 181] width 47 height 6
click at [123, 184] on link "[URL][DOMAIN_NAME]" at bounding box center [102, 181] width 47 height 6
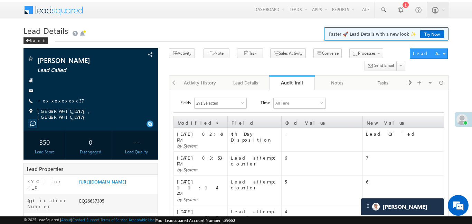
click at [174, 79] on div at bounding box center [173, 81] width 8 height 13
click at [205, 83] on div "Activity History" at bounding box center [200, 82] width 34 height 8
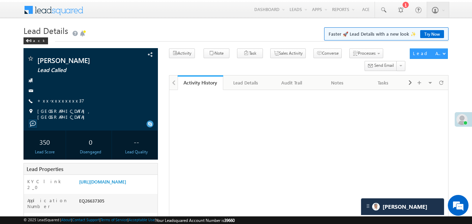
click at [205, 83] on div "Activity History" at bounding box center [200, 82] width 35 height 7
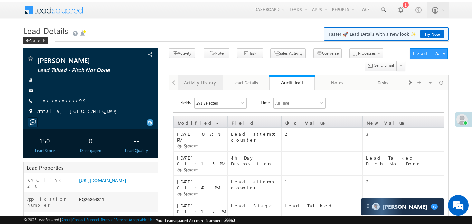
click at [201, 83] on div "Activity History" at bounding box center [200, 82] width 34 height 8
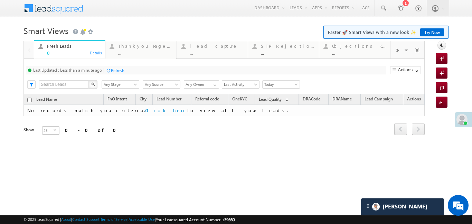
click at [397, 50] on span at bounding box center [397, 51] width 4 height 6
click at [365, 49] on div "Coded [DATE] ..." at bounding box center [359, 48] width 54 height 13
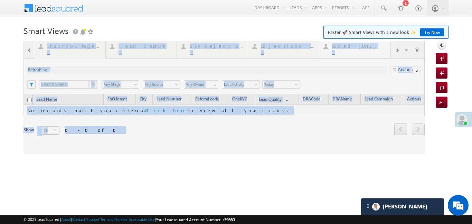
click at [365, 49] on div at bounding box center [223, 97] width 401 height 113
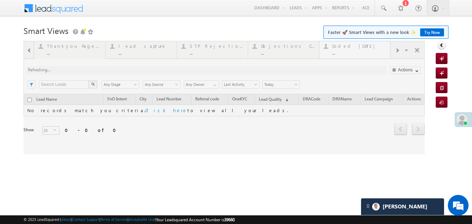
click at [365, 49] on div at bounding box center [223, 97] width 401 height 113
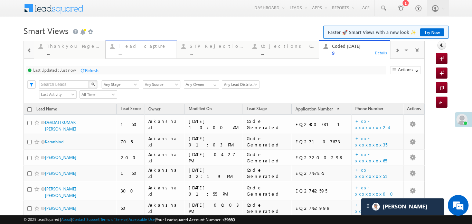
click at [135, 48] on div "lead capture" at bounding box center [146, 46] width 54 height 6
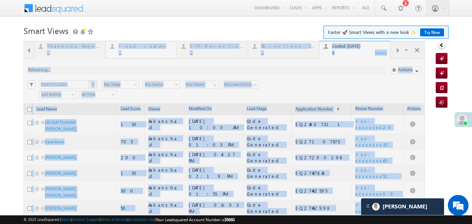
click at [135, 48] on div at bounding box center [223, 171] width 401 height 260
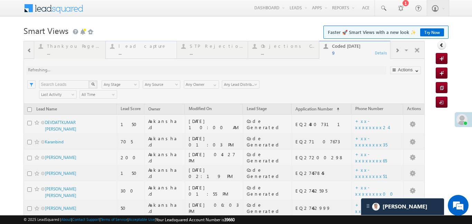
click at [135, 48] on div at bounding box center [223, 171] width 401 height 260
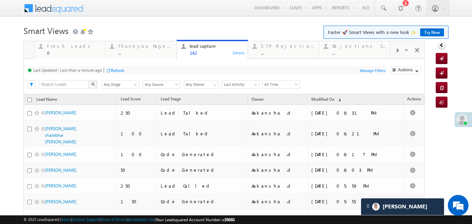
click at [399, 53] on div at bounding box center [396, 50] width 13 height 16
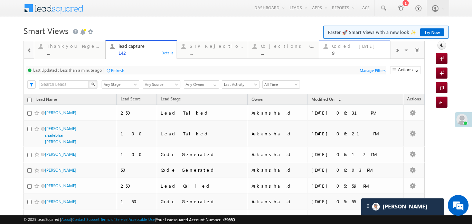
click at [354, 48] on div "Coded [DATE]" at bounding box center [359, 46] width 54 height 6
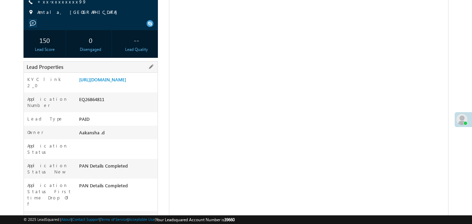
scroll to position [98, 0]
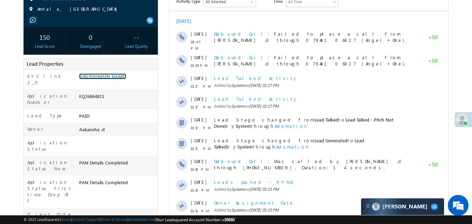
click at [126, 79] on link "[URL][DOMAIN_NAME]" at bounding box center [102, 76] width 47 height 6
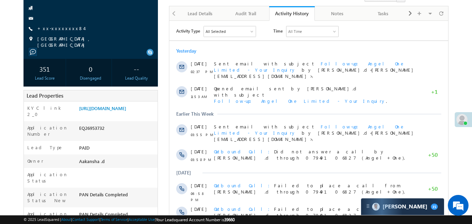
click at [126, 111] on link "[URL][DOMAIN_NAME]" at bounding box center [102, 108] width 47 height 6
click at [124, 111] on link "https://angelbroking1-pk3em7sa.customui-test.leadsquared.com?leadId=4f51b863-fb…" at bounding box center [102, 108] width 47 height 6
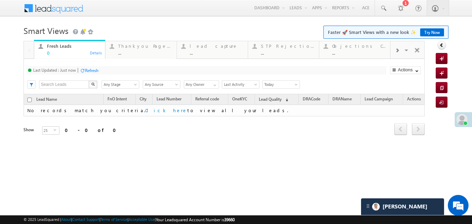
click at [401, 50] on div at bounding box center [396, 50] width 13 height 16
click at [358, 47] on div "Coded Today" at bounding box center [359, 46] width 54 height 6
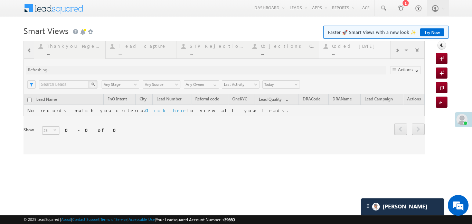
click at [358, 47] on div at bounding box center [223, 97] width 401 height 113
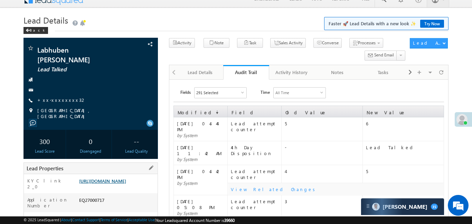
scroll to position [11, 0]
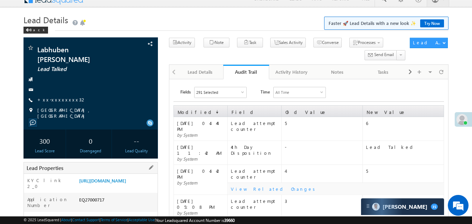
click at [128, 187] on div "[URL][DOMAIN_NAME]" at bounding box center [117, 182] width 80 height 10
click at [126, 183] on link "https://angelbroking1-pk3em7sa.customui-test.leadsquared.com?leadId=5212b0a1-65…" at bounding box center [102, 180] width 47 height 6
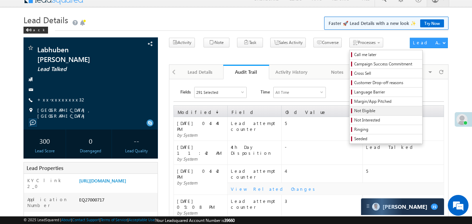
click at [354, 110] on span "Not Eligible" at bounding box center [387, 110] width 66 height 6
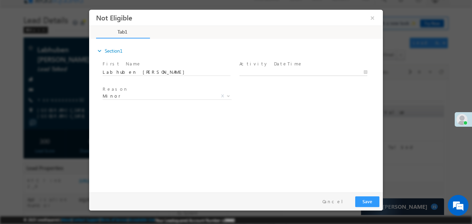
type input "20/08/25 6:40 PM"
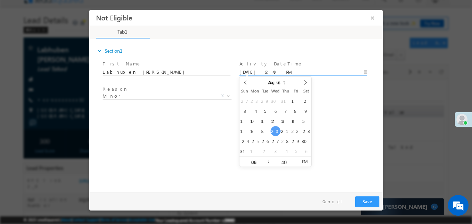
click at [295, 70] on input "20/08/25 6:40 PM" at bounding box center [303, 71] width 128 height 7
click at [186, 97] on span "Minor" at bounding box center [159, 95] width 112 height 6
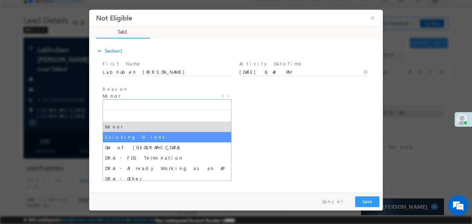
select select "Existing Client"
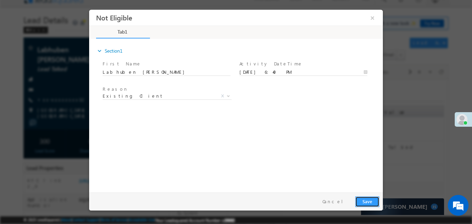
click at [368, 200] on button "Save" at bounding box center [367, 201] width 24 height 11
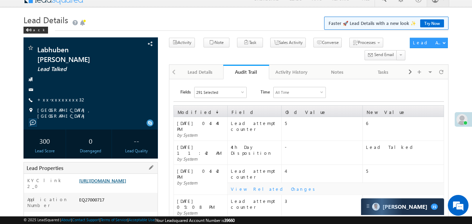
click at [126, 183] on link "https://angelbroking1-pk3em7sa.customui-test.leadsquared.com?leadId=5212b0a1-65…" at bounding box center [102, 180] width 47 height 6
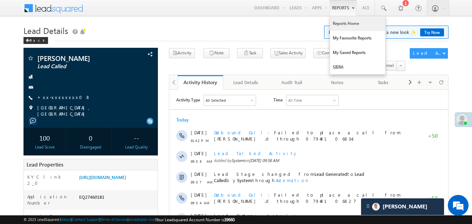
click at [344, 26] on link "Reports Home" at bounding box center [357, 23] width 55 height 15
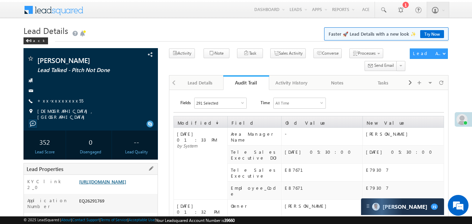
click at [126, 184] on link "[URL][DOMAIN_NAME]" at bounding box center [102, 181] width 47 height 6
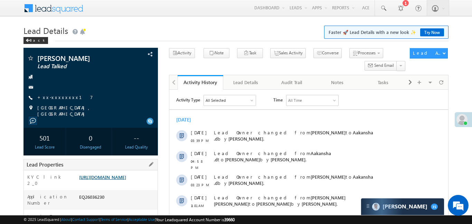
click at [126, 180] on link "[URL][DOMAIN_NAME]" at bounding box center [102, 177] width 47 height 6
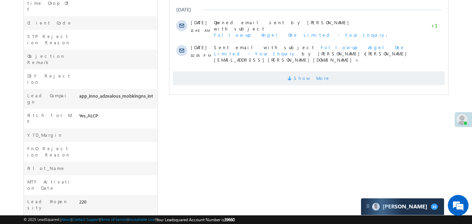
click at [292, 71] on span "Show More" at bounding box center [308, 78] width 272 height 14
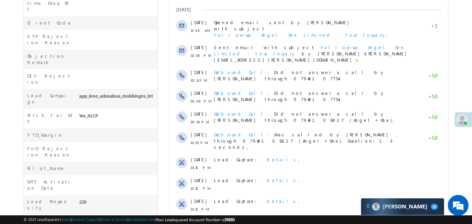
scroll to position [378, 0]
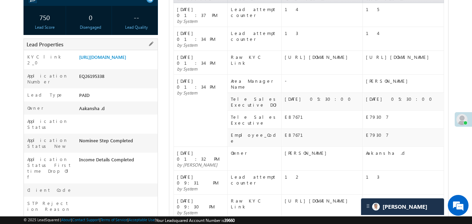
scroll to position [171, 0]
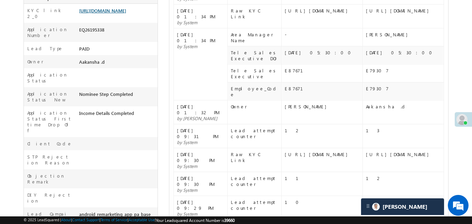
click at [118, 13] on link "[URL][DOMAIN_NAME]" at bounding box center [102, 11] width 47 height 6
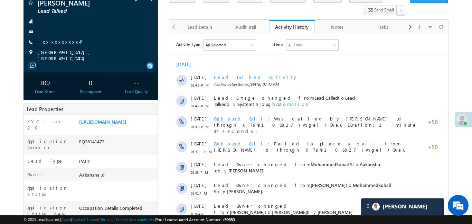
scroll to position [94, 0]
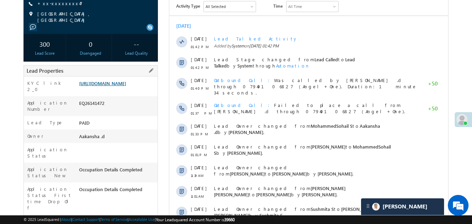
click at [122, 86] on link "https://angelbroking1-pk3em7sa.customui-test.leadsquared.com?leadId=8b2192ec-30…" at bounding box center [102, 83] width 47 height 6
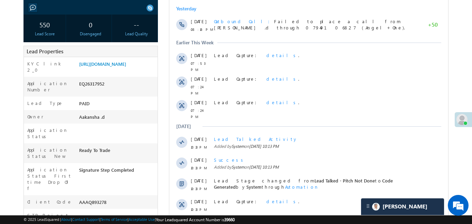
scroll to position [52, 0]
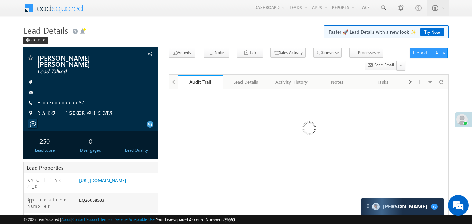
scroll to position [92, 0]
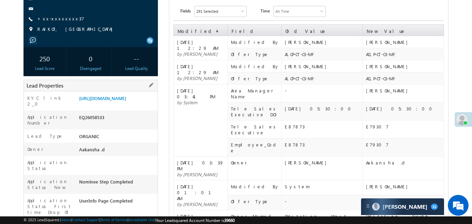
click at [120, 91] on div "KYC link 2_0 [URL][DOMAIN_NAME]" at bounding box center [91, 100] width 134 height 19
click at [121, 100] on link "[URL][DOMAIN_NAME]" at bounding box center [102, 98] width 47 height 6
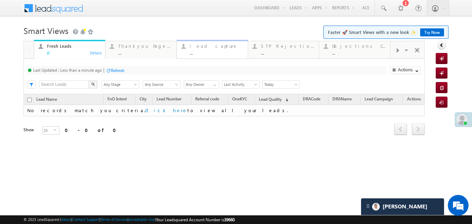
click at [221, 45] on div "lead capture" at bounding box center [217, 46] width 54 height 6
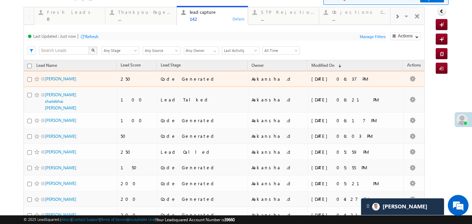
scroll to position [38, 0]
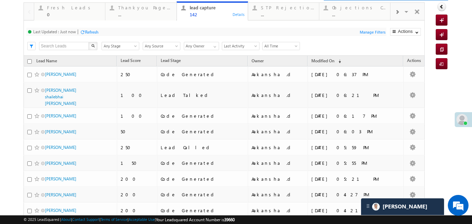
click at [400, 11] on div at bounding box center [396, 12] width 13 height 16
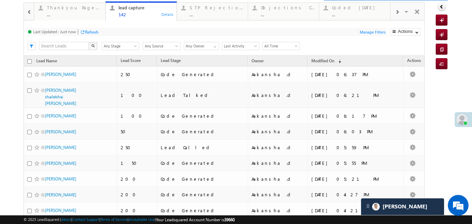
click at [400, 11] on div at bounding box center [396, 12] width 13 height 16
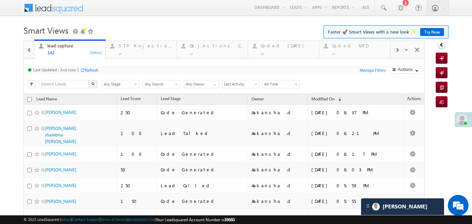
scroll to position [0, 0]
click at [398, 50] on span at bounding box center [397, 51] width 4 height 6
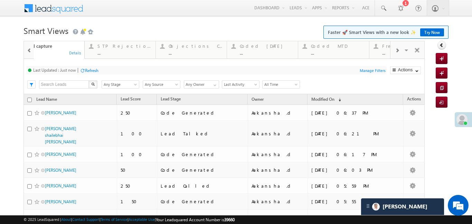
click at [398, 50] on span at bounding box center [397, 51] width 4 height 6
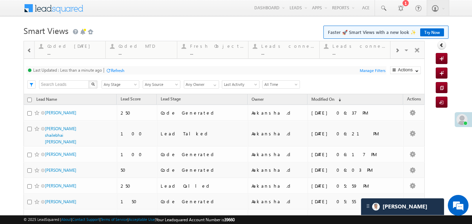
click at [398, 50] on span at bounding box center [397, 51] width 4 height 6
click at [311, 51] on div "..." at bounding box center [288, 52] width 54 height 5
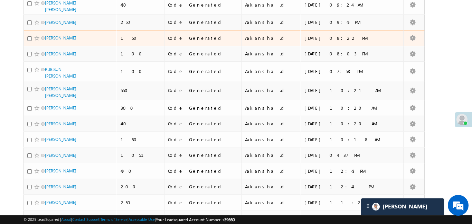
scroll to position [257, 0]
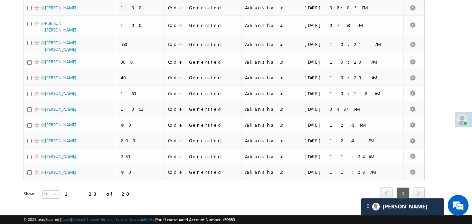
click at [447, 24] on div "Fresh Leads 0 Details Thankyou Page leads ... Details lead capture 142 Details …" at bounding box center [235, 1] width 425 height 434
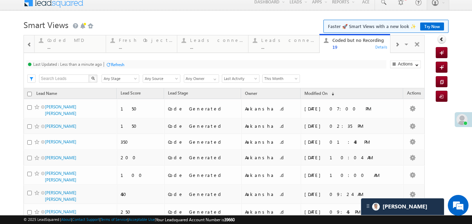
scroll to position [0, 0]
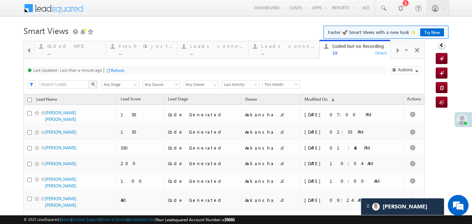
click at [394, 53] on div at bounding box center [396, 50] width 13 height 16
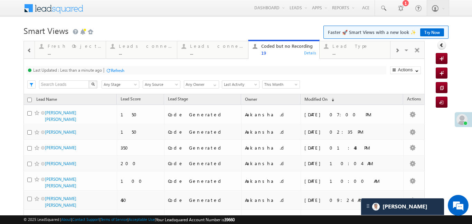
click at [402, 51] on div at bounding box center [396, 50] width 13 height 16
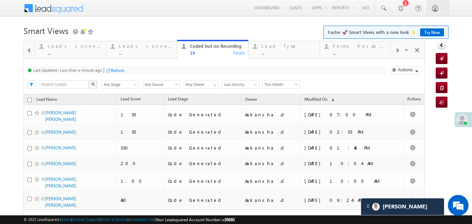
click at [402, 51] on div at bounding box center [396, 50] width 13 height 16
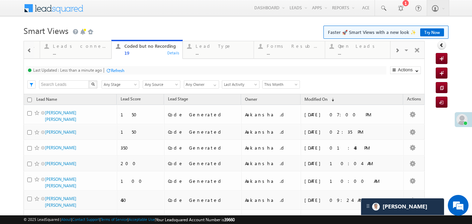
click at [402, 51] on div at bounding box center [396, 50] width 13 height 16
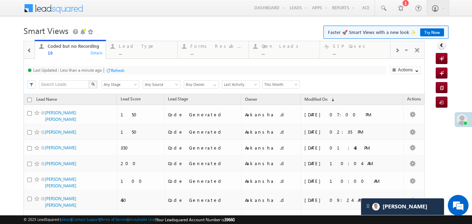
click at [401, 51] on div at bounding box center [396, 50] width 13 height 16
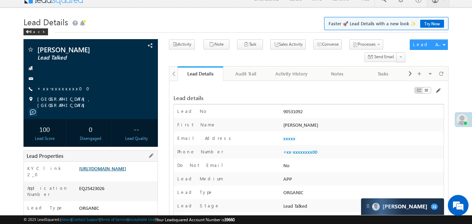
scroll to position [11, 0]
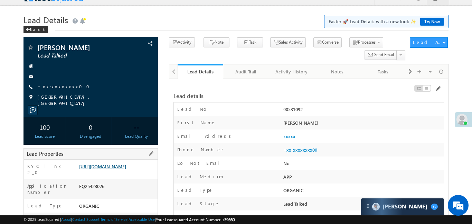
click at [120, 165] on link "[URL][DOMAIN_NAME]" at bounding box center [102, 166] width 47 height 6
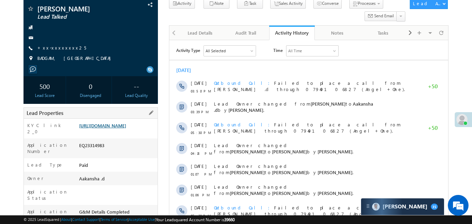
scroll to position [50, 0]
click at [115, 127] on link "[URL][DOMAIN_NAME]" at bounding box center [102, 125] width 47 height 6
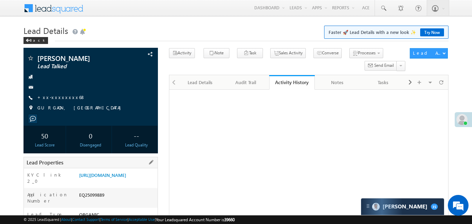
click at [133, 163] on div "Lead Properties" at bounding box center [90, 162] width 134 height 11
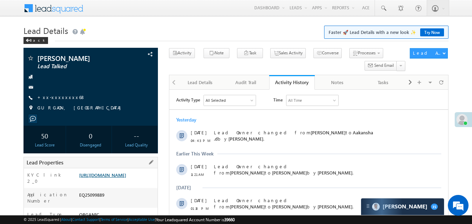
click at [117, 178] on link "https://angelbroking1-pk3em7sa.customui-test.leadsquared.com?leadId=c54187b6-a4…" at bounding box center [102, 175] width 47 height 6
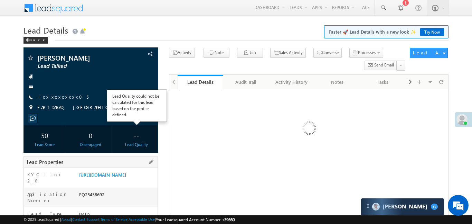
scroll to position [105, 0]
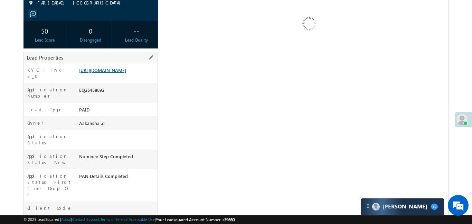
click at [122, 73] on link "https://angelbroking1-pk3em7sa.customui-test.leadsquared.com?leadId=dc254cbb-79…" at bounding box center [102, 70] width 47 height 6
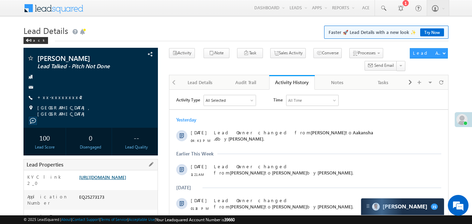
click at [96, 180] on link "[URL][DOMAIN_NAME]" at bounding box center [102, 177] width 47 height 6
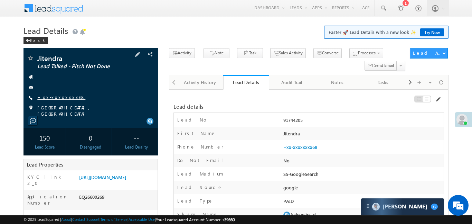
click at [61, 97] on link "+xx-xxxxxxxx68" at bounding box center [61, 97] width 48 height 6
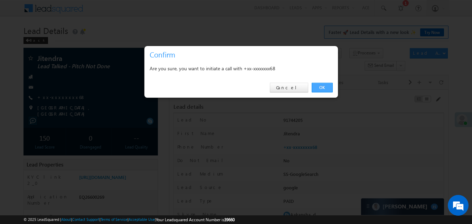
click at [323, 88] on link "OK" at bounding box center [322, 88] width 21 height 10
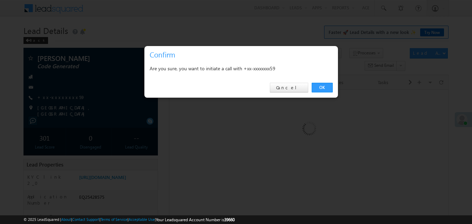
click at [321, 82] on div "OK Cancel" at bounding box center [240, 88] width 193 height 20
click at [322, 86] on link "OK" at bounding box center [322, 88] width 21 height 10
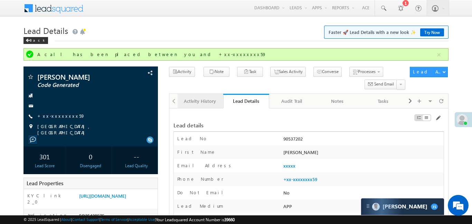
click at [197, 102] on div "Activity History" at bounding box center [200, 101] width 34 height 8
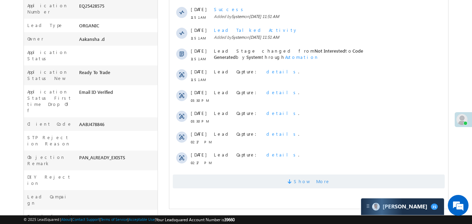
click at [285, 178] on span "Show More" at bounding box center [308, 181] width 272 height 14
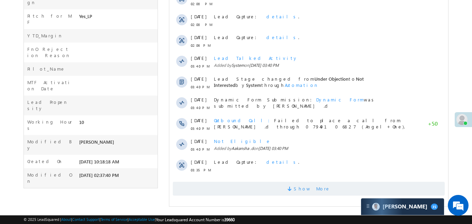
click at [286, 186] on span "Show More" at bounding box center [308, 188] width 272 height 14
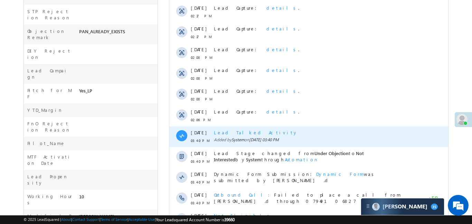
scroll to position [331, 0]
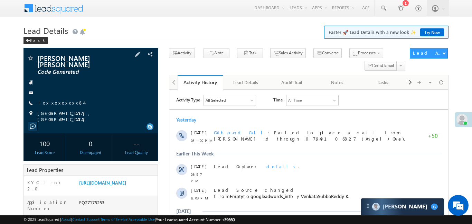
click at [57, 100] on span "+xx-xxxxxxxx84" at bounding box center [60, 103] width 47 height 7
click at [60, 100] on link "+xx-xxxxxxxx84" at bounding box center [60, 103] width 47 height 6
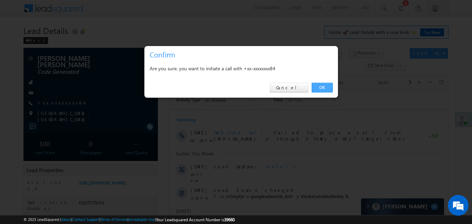
click at [317, 88] on link "OK" at bounding box center [322, 88] width 21 height 10
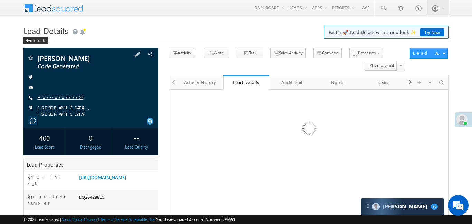
click at [61, 98] on link "+xx-xxxxxxxx55" at bounding box center [60, 97] width 46 height 6
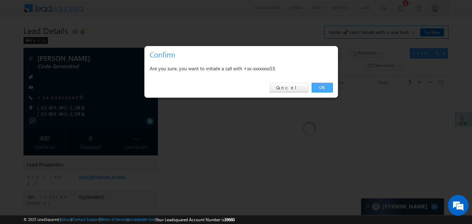
click at [319, 88] on link "OK" at bounding box center [322, 88] width 21 height 10
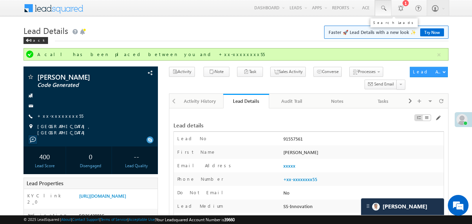
click at [385, 7] on span at bounding box center [383, 8] width 7 height 7
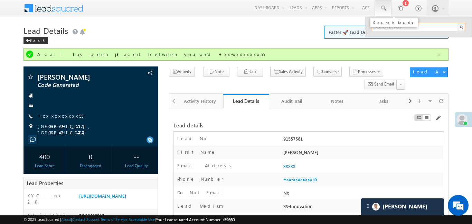
paste input "EQ27327559"
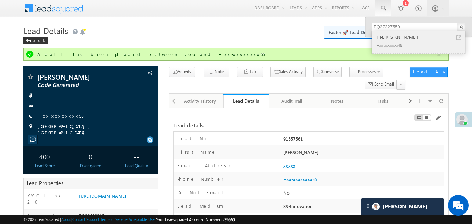
type input "EQ27327559"
click at [395, 37] on div "Amit kumar" at bounding box center [421, 37] width 93 height 8
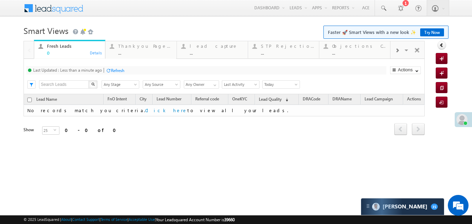
click at [399, 51] on span at bounding box center [397, 51] width 4 height 6
click at [362, 50] on div "..." at bounding box center [359, 52] width 54 height 5
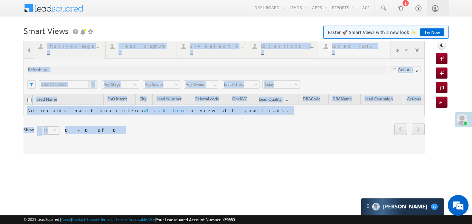
click at [362, 50] on div at bounding box center [223, 97] width 401 height 113
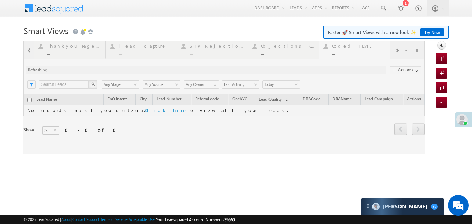
click at [362, 50] on div at bounding box center [223, 97] width 401 height 113
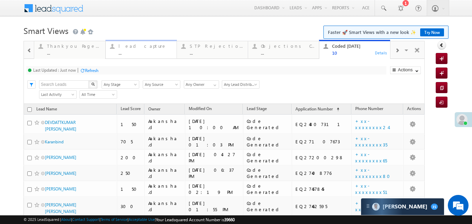
click at [135, 47] on div "lead capture" at bounding box center [146, 46] width 54 height 6
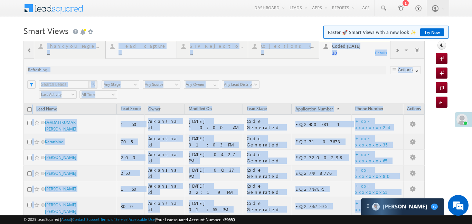
click at [135, 47] on div at bounding box center [223, 179] width 401 height 276
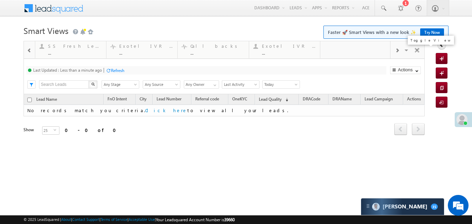
click at [416, 48] on span at bounding box center [417, 51] width 7 height 15
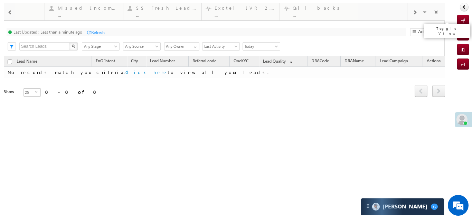
click at [437, 13] on span at bounding box center [436, 13] width 7 height 15
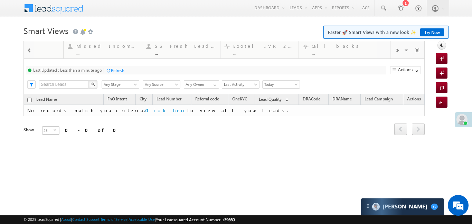
click at [32, 49] on div at bounding box center [29, 50] width 9 height 16
click at [31, 49] on span at bounding box center [29, 51] width 5 height 6
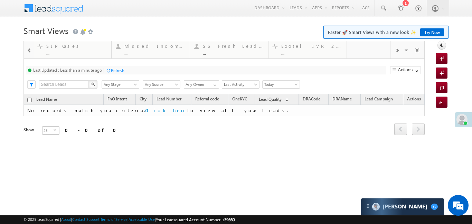
click at [31, 49] on span at bounding box center [29, 51] width 5 height 6
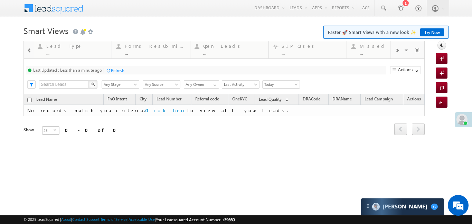
click at [31, 49] on span at bounding box center [29, 51] width 5 height 6
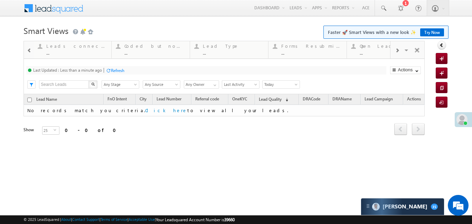
click at [31, 49] on span at bounding box center [29, 51] width 5 height 6
click at [30, 54] on div at bounding box center [29, 50] width 9 height 16
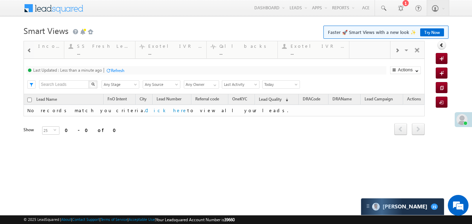
click at [30, 54] on div at bounding box center [29, 50] width 9 height 16
click at [399, 53] on span at bounding box center [397, 51] width 4 height 6
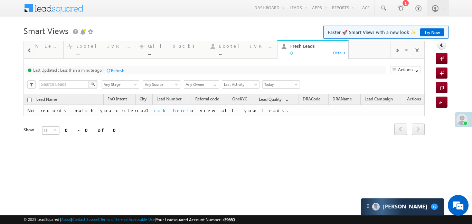
click at [399, 53] on span at bounding box center [397, 51] width 4 height 6
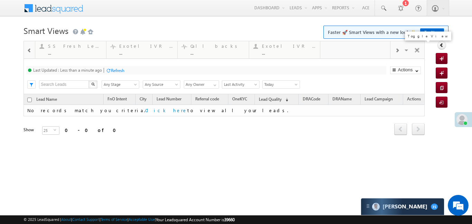
click at [420, 50] on span at bounding box center [417, 51] width 7 height 15
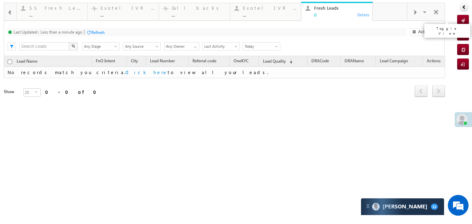
click at [436, 12] on span at bounding box center [436, 13] width 7 height 15
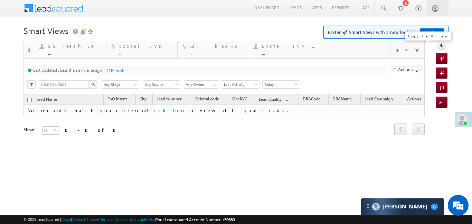
click at [419, 47] on span at bounding box center [417, 51] width 7 height 15
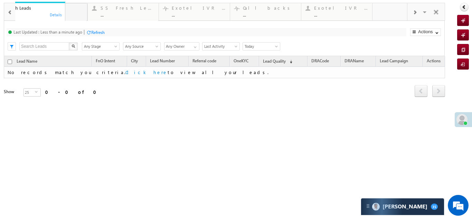
drag, startPoint x: 278, startPoint y: 6, endPoint x: 26, endPoint y: 0, distance: 252.3
click at [433, 11] on span at bounding box center [436, 13] width 7 height 15
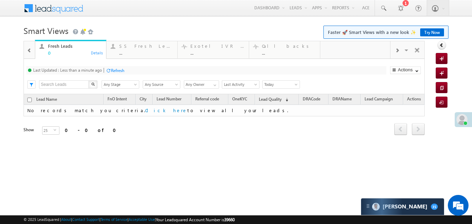
click at [30, 46] on div at bounding box center [29, 50] width 9 height 16
drag, startPoint x: 217, startPoint y: 51, endPoint x: 64, endPoint y: 51, distance: 152.7
click at [30, 52] on span at bounding box center [29, 51] width 5 height 6
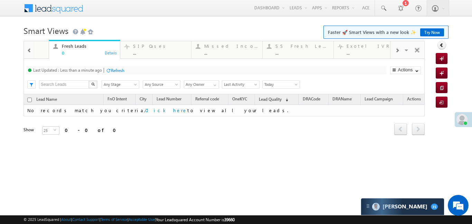
click at [30, 52] on span at bounding box center [29, 51] width 5 height 6
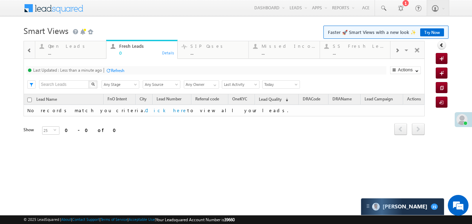
click at [30, 52] on span at bounding box center [29, 51] width 5 height 6
drag, startPoint x: 206, startPoint y: 45, endPoint x: 49, endPoint y: 50, distance: 156.9
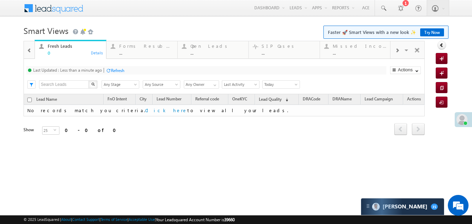
click at [31, 50] on span at bounding box center [29, 51] width 5 height 6
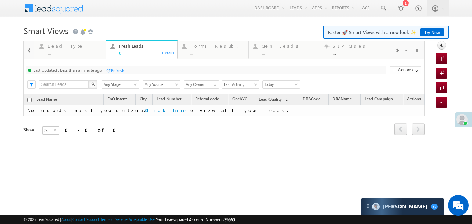
click at [31, 50] on span at bounding box center [29, 51] width 5 height 6
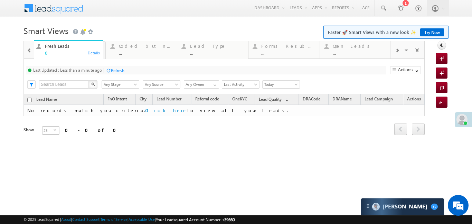
drag, startPoint x: 205, startPoint y: 48, endPoint x: 33, endPoint y: 52, distance: 172.1
click at [25, 52] on div at bounding box center [29, 50] width 9 height 16
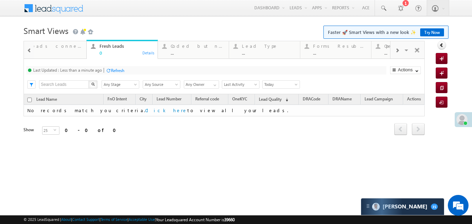
click at [26, 51] on div at bounding box center [29, 50] width 9 height 16
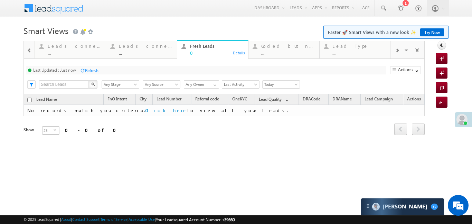
click at [31, 51] on span at bounding box center [29, 51] width 5 height 6
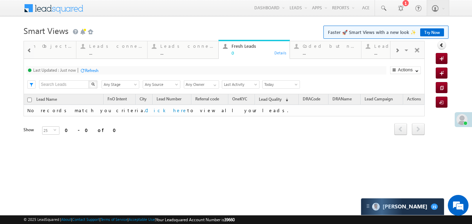
click at [31, 51] on span at bounding box center [29, 51] width 5 height 6
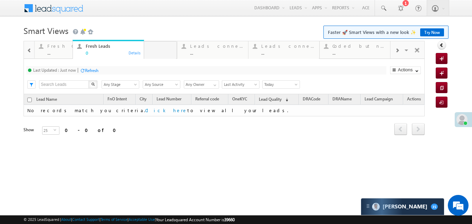
drag, startPoint x: 276, startPoint y: 54, endPoint x: 45, endPoint y: 56, distance: 231.1
click at [28, 51] on span at bounding box center [29, 51] width 5 height 6
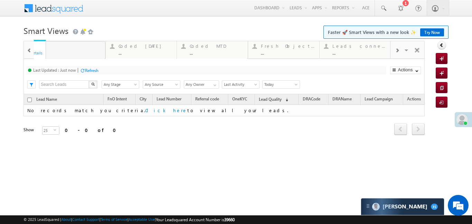
drag, startPoint x: 222, startPoint y: 46, endPoint x: 19, endPoint y: 51, distance: 203.2
click at [26, 49] on div at bounding box center [29, 50] width 9 height 16
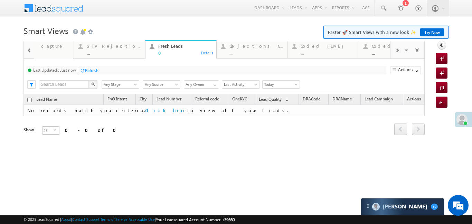
click at [26, 49] on div at bounding box center [29, 50] width 9 height 16
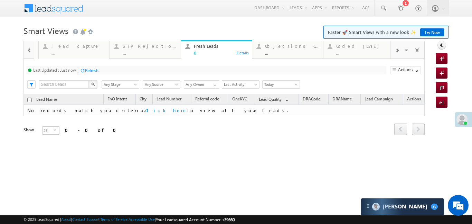
click at [26, 49] on div at bounding box center [29, 50] width 9 height 16
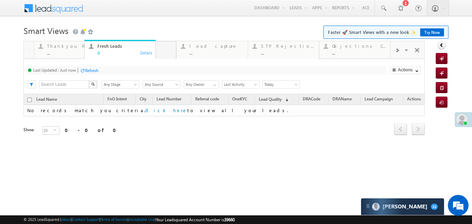
drag, startPoint x: 294, startPoint y: 50, endPoint x: 57, endPoint y: 51, distance: 236.7
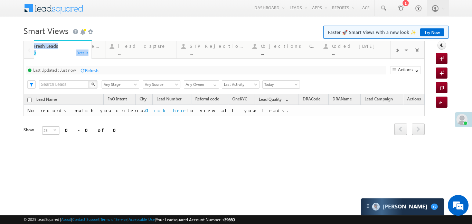
drag, startPoint x: 69, startPoint y: 45, endPoint x: 49, endPoint y: 45, distance: 20.4
click at [125, 29] on h1 "Smart Views Getting Started Faster 🚀 Smart Views with a new look ✨ Try Now" at bounding box center [235, 29] width 425 height 13
click at [399, 51] on div at bounding box center [396, 50] width 13 height 16
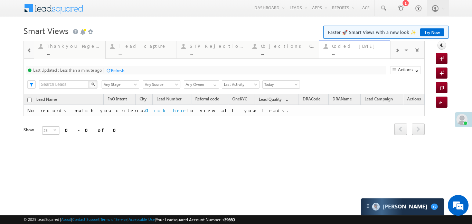
click at [357, 45] on div "Coded [DATE]" at bounding box center [359, 46] width 54 height 6
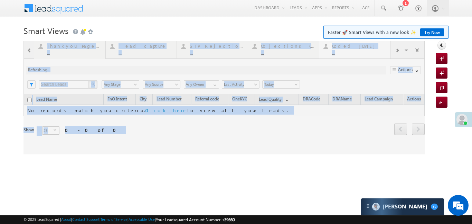
click at [357, 45] on div at bounding box center [223, 97] width 401 height 113
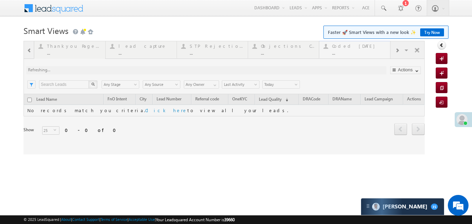
click at [357, 45] on div at bounding box center [223, 97] width 401 height 113
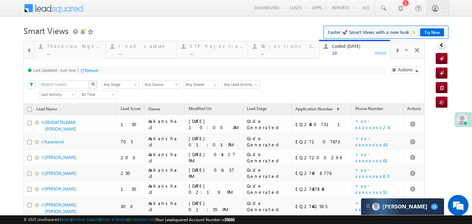
click at [27, 49] on div at bounding box center [29, 50] width 9 height 16
click at [27, 49] on div at bounding box center [29, 49] width 10 height 17
click at [86, 50] on div "0" at bounding box center [74, 52] width 54 height 5
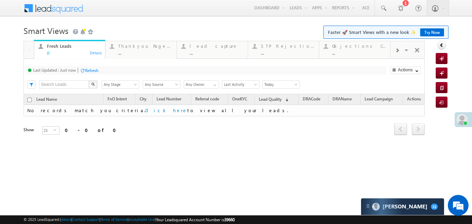
click at [86, 50] on div "0" at bounding box center [74, 52] width 54 height 5
click at [397, 50] on span at bounding box center [397, 51] width 4 height 6
click at [353, 53] on div "..." at bounding box center [359, 52] width 54 height 5
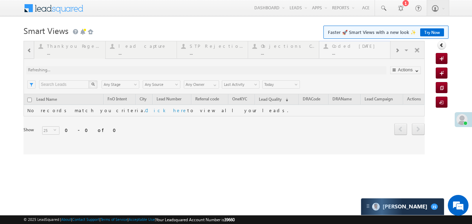
click at [353, 53] on div at bounding box center [223, 97] width 401 height 113
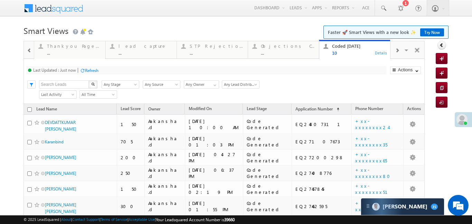
click at [28, 49] on span at bounding box center [29, 51] width 5 height 6
click at [28, 49] on div at bounding box center [29, 49] width 10 height 17
click at [61, 54] on div "0" at bounding box center [74, 52] width 54 height 5
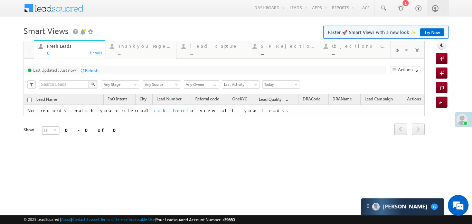
click at [61, 54] on div "0" at bounding box center [74, 52] width 54 height 5
click at [395, 50] on span at bounding box center [397, 51] width 4 height 6
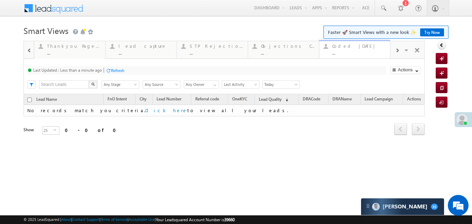
click at [367, 50] on div "..." at bounding box center [359, 52] width 54 height 5
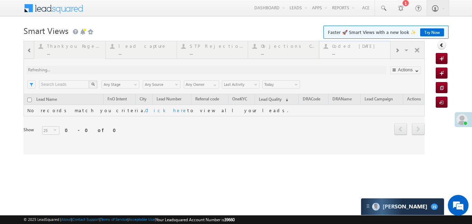
click at [367, 50] on div at bounding box center [223, 97] width 401 height 113
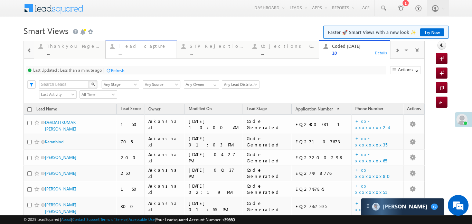
click at [154, 46] on div "lead capture" at bounding box center [146, 46] width 54 height 6
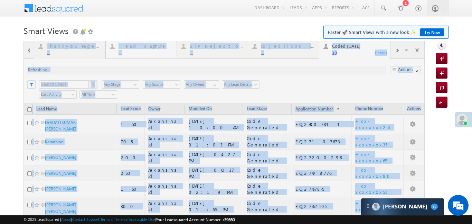
click at [154, 46] on div at bounding box center [223, 179] width 401 height 276
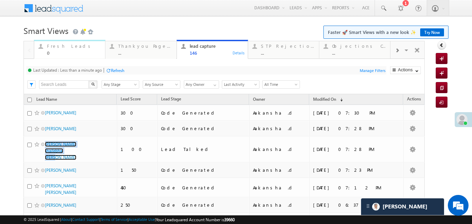
click at [63, 45] on div "Fresh Leads" at bounding box center [74, 46] width 54 height 6
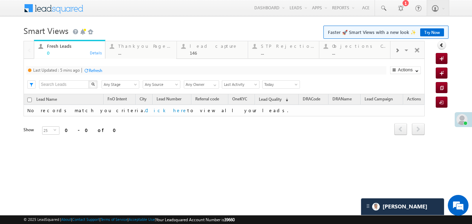
click at [63, 45] on div "Fresh Leads" at bounding box center [74, 46] width 54 height 6
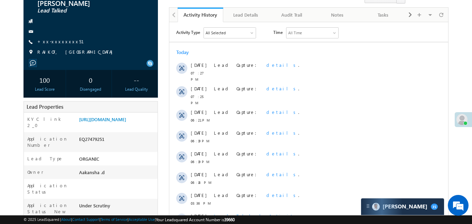
scroll to position [85, 0]
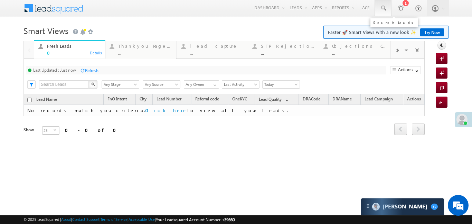
click at [382, 14] on link at bounding box center [383, 8] width 17 height 16
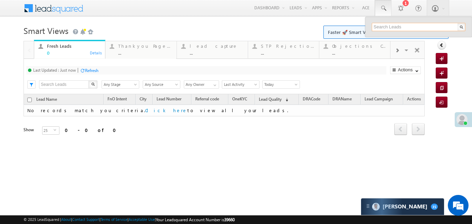
paste input "EQ26582020"
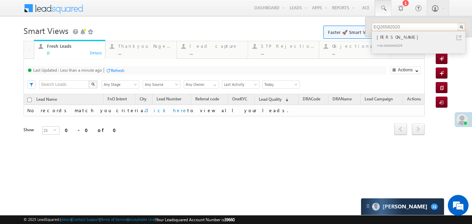
type input "EQ26582020"
click at [391, 36] on div "[PERSON_NAME]" at bounding box center [421, 37] width 93 height 8
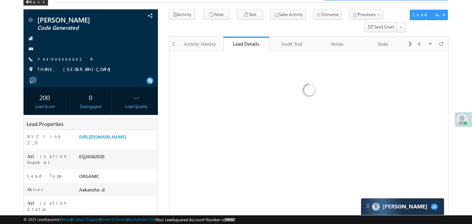
scroll to position [55, 0]
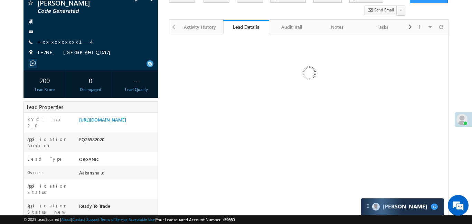
click at [58, 41] on link "+xx-xxxxxxxx14" at bounding box center [64, 42] width 54 height 6
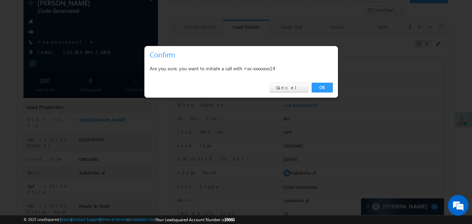
scroll to position [0, 0]
click at [290, 80] on div "OK Cancel" at bounding box center [240, 88] width 193 height 20
click at [293, 86] on link "Cancel" at bounding box center [289, 88] width 38 height 10
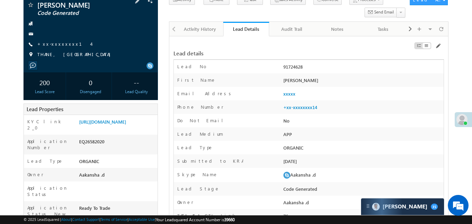
scroll to position [52, 0]
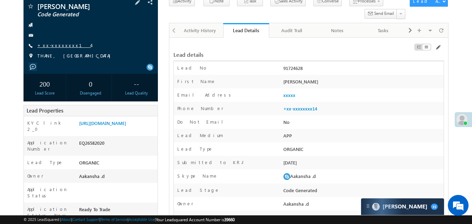
click at [57, 47] on link "+xx-xxxxxxxx14" at bounding box center [64, 45] width 54 height 6
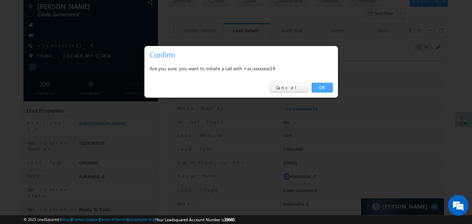
click at [326, 89] on link "OK" at bounding box center [322, 88] width 21 height 10
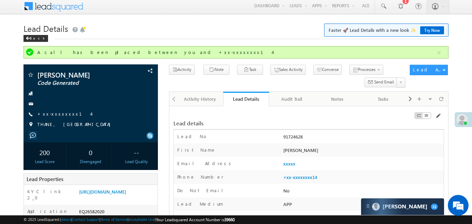
scroll to position [0, 0]
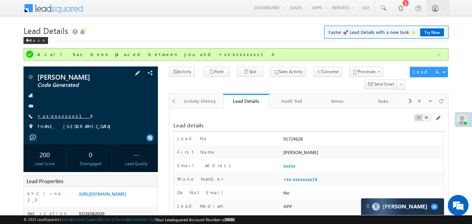
click at [64, 113] on link "+xx-xxxxxxxx14" at bounding box center [64, 116] width 54 height 6
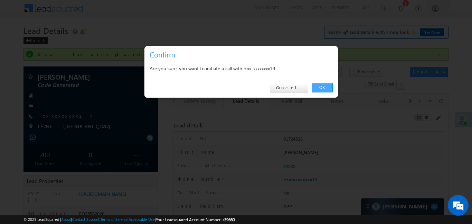
click at [322, 86] on link "OK" at bounding box center [322, 88] width 21 height 10
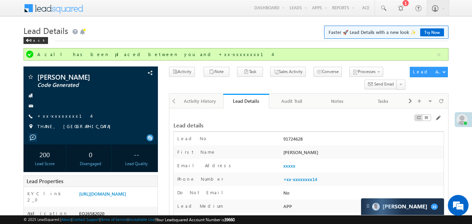
click at [325, 88] on div "Activity Note Task Sales Activity Seeded" at bounding box center [288, 79] width 238 height 25
click at [196, 101] on div "Activity History" at bounding box center [200, 101] width 34 height 8
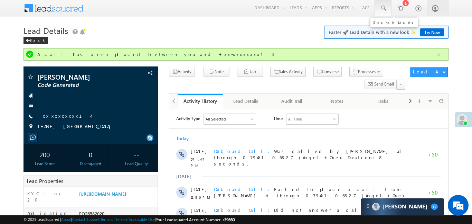
click at [385, 7] on span at bounding box center [383, 8] width 7 height 7
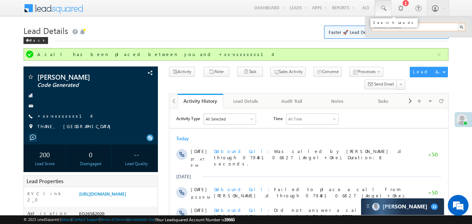
paste input "EQ22581874"
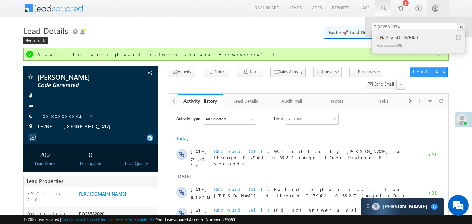
type input "EQ22581874"
click at [400, 33] on div "[PERSON_NAME]" at bounding box center [421, 37] width 93 height 8
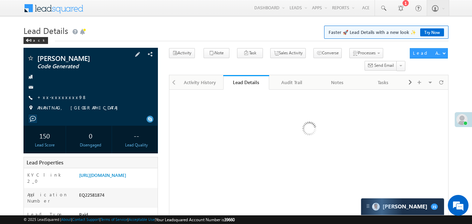
click at [63, 100] on span "+xx-xxxxxxxx98" at bounding box center [62, 97] width 50 height 7
click at [64, 97] on link "+xx-xxxxxxxx98" at bounding box center [62, 97] width 50 height 6
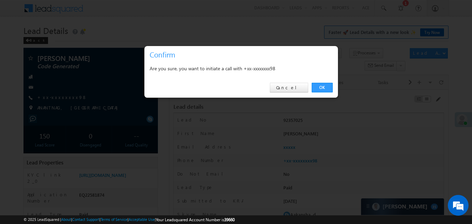
click at [325, 85] on link "OK" at bounding box center [322, 88] width 21 height 10
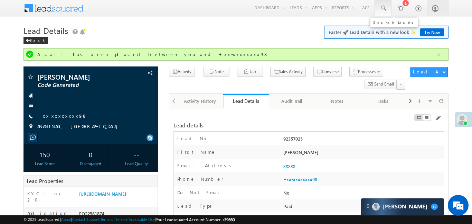
click at [388, 9] on link at bounding box center [383, 8] width 17 height 16
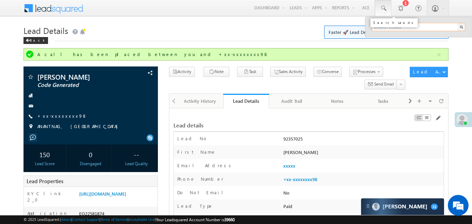
paste input "EQ27313547"
type input "EQ27313547"
click at [386, 10] on link at bounding box center [383, 8] width 17 height 16
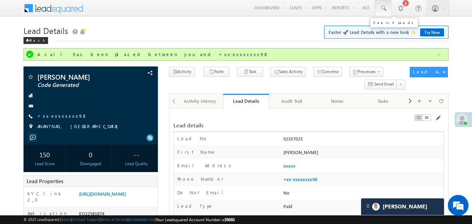
click at [386, 10] on link at bounding box center [383, 8] width 17 height 16
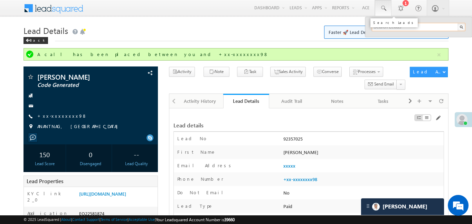
paste input "EQ27313547"
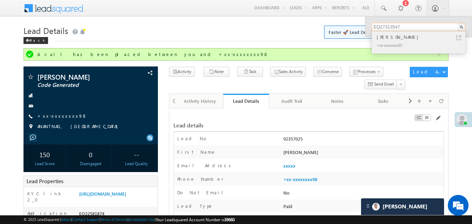
type input "EQ27313547"
click at [382, 34] on div "[PERSON_NAME]" at bounding box center [421, 37] width 93 height 8
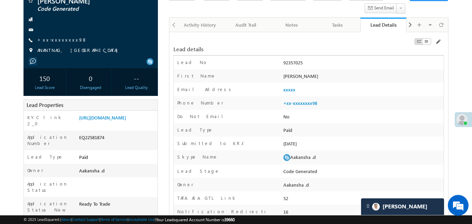
scroll to position [17, 0]
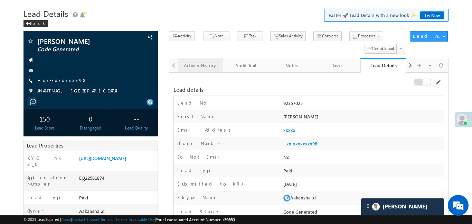
click at [189, 68] on div "Activity History" at bounding box center [200, 65] width 34 height 8
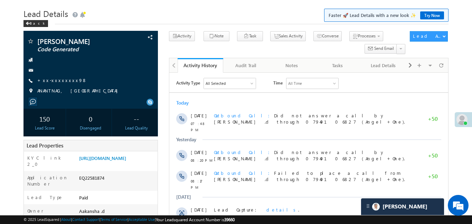
scroll to position [0, 0]
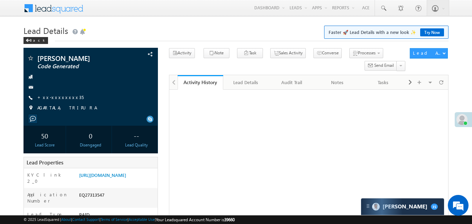
click at [59, 99] on link "+xx-xxxxxxxx35" at bounding box center [60, 97] width 46 height 6
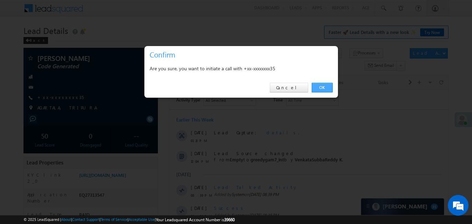
click at [328, 88] on link "OK" at bounding box center [322, 88] width 21 height 10
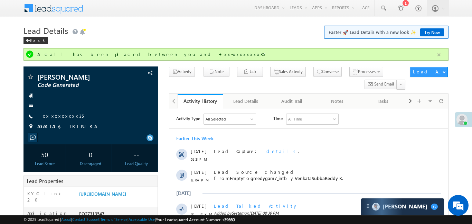
click at [442, 55] on button "button" at bounding box center [439, 54] width 9 height 9
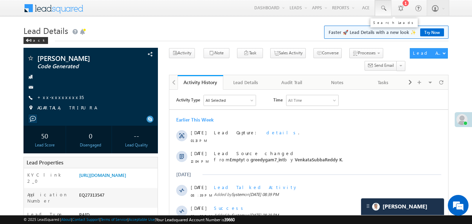
click at [384, 4] on link at bounding box center [383, 8] width 17 height 16
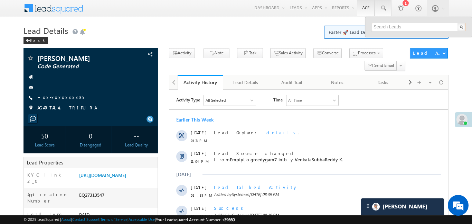
paste input "EQ27271177"
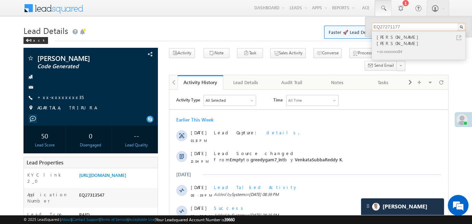
type input "EQ27271177"
click at [398, 38] on div "[PERSON_NAME] [PERSON_NAME]" at bounding box center [421, 40] width 93 height 14
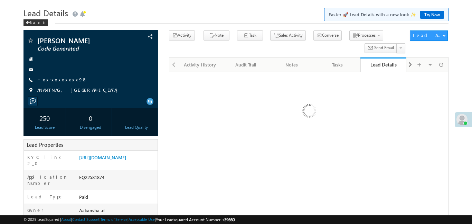
scroll to position [17, 0]
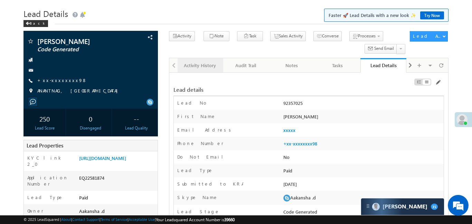
click at [189, 64] on div "Activity History" at bounding box center [200, 65] width 34 height 8
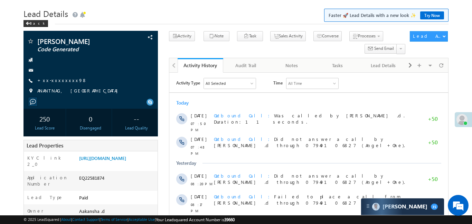
scroll to position [0, 0]
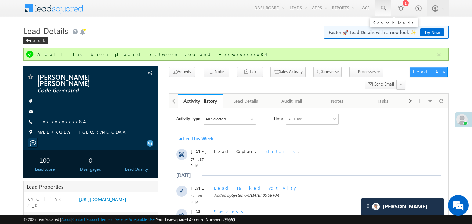
click at [382, 8] on span at bounding box center [383, 8] width 7 height 7
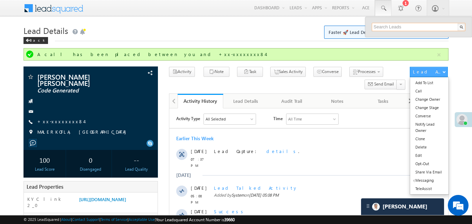
paste input "EQ27279339"
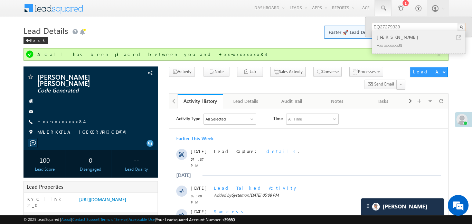
type input "EQ27279339"
click at [393, 35] on div "[PERSON_NAME]" at bounding box center [421, 37] width 93 height 8
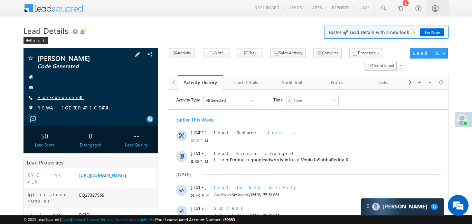
click at [50, 94] on link "+xx-xxxxxxxx48" at bounding box center [60, 97] width 47 height 6
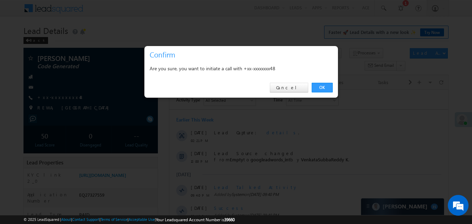
click at [322, 80] on div "OK Cancel" at bounding box center [240, 88] width 193 height 20
click at [325, 84] on link "OK" at bounding box center [322, 88] width 21 height 10
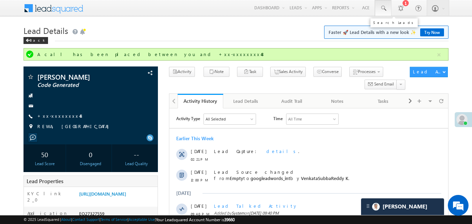
click at [389, 6] on link at bounding box center [383, 8] width 17 height 16
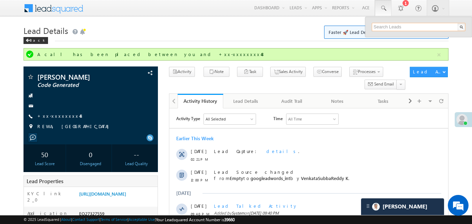
click at [428, 29] on input "text" at bounding box center [419, 27] width 94 height 8
paste input "EQ26889278"
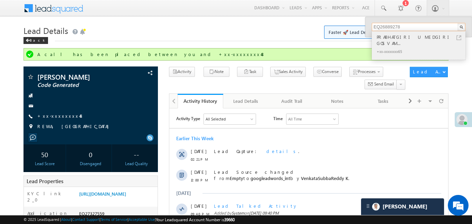
type input "EQ26889278"
click at [427, 34] on div "PRABHATGIRI UMEDGIRI GOSVAM..." at bounding box center [421, 40] width 93 height 14
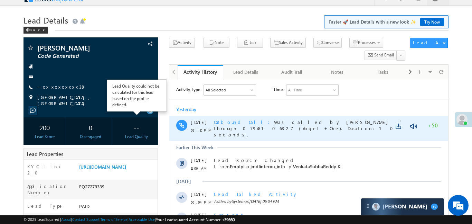
scroll to position [11, 0]
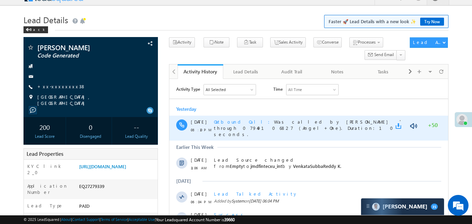
click at [400, 122] on link at bounding box center [399, 125] width 8 height 7
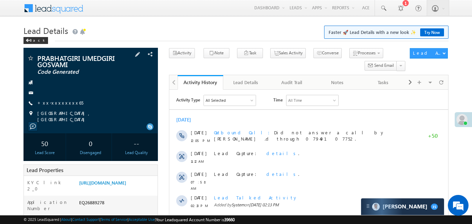
click at [60, 107] on div "PRABHATGIRI UMEDGIRI GOSVAMI Code Generated +xx-xxxxxxxx65" at bounding box center [90, 89] width 127 height 68
click at [61, 101] on link "+xx-xxxxxxxx65" at bounding box center [60, 103] width 46 height 6
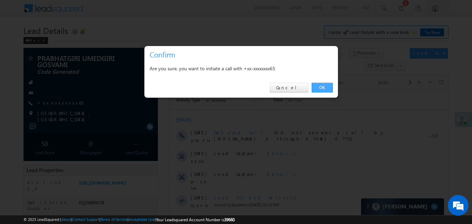
click at [331, 89] on link "OK" at bounding box center [322, 88] width 21 height 10
